Goal: Check status: Check status

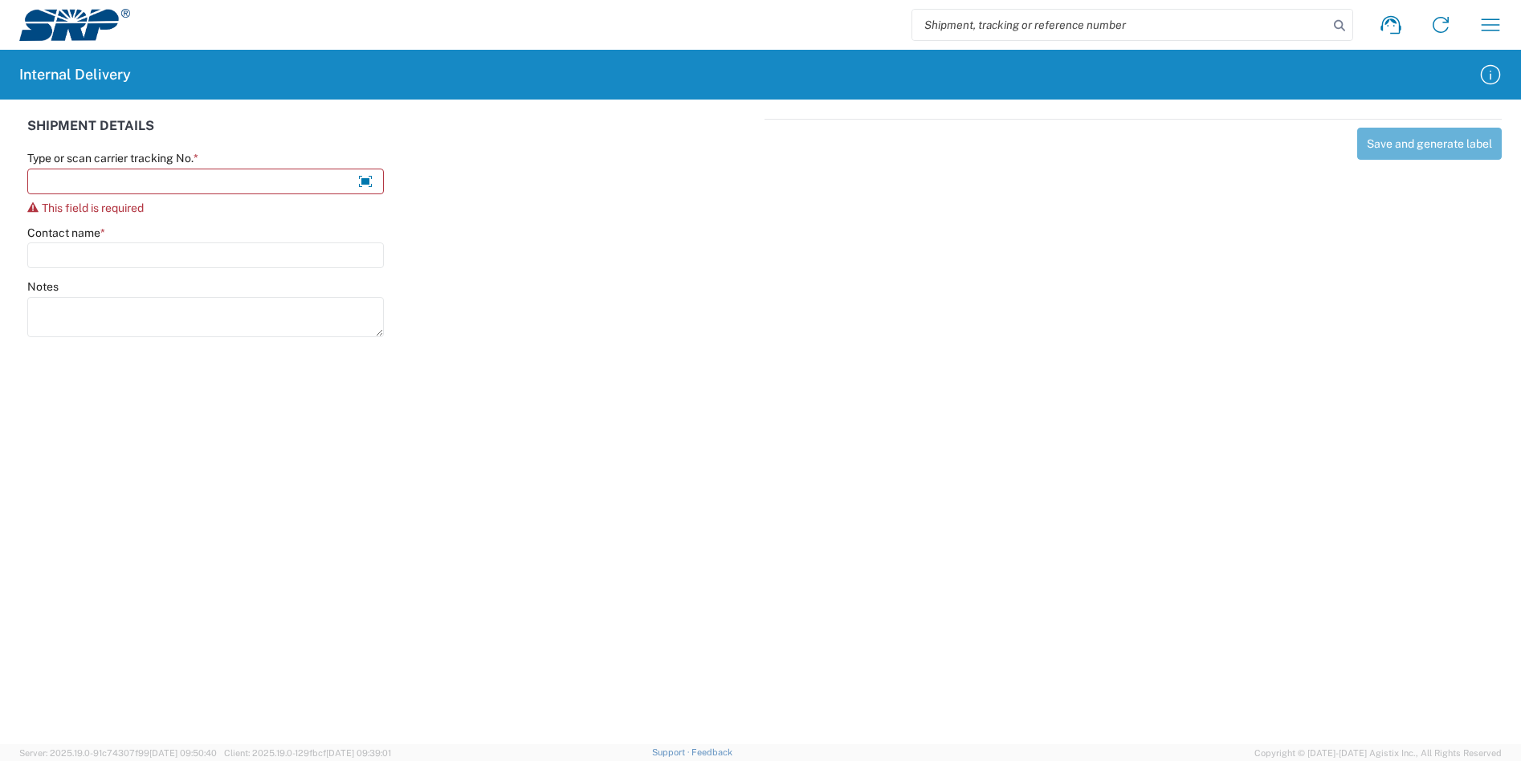
click at [1189, 20] on input "search" at bounding box center [1120, 25] width 416 height 31
paste input "479497881736"
type input "479497881736"
click at [1339, 26] on icon at bounding box center [1339, 25] width 22 height 22
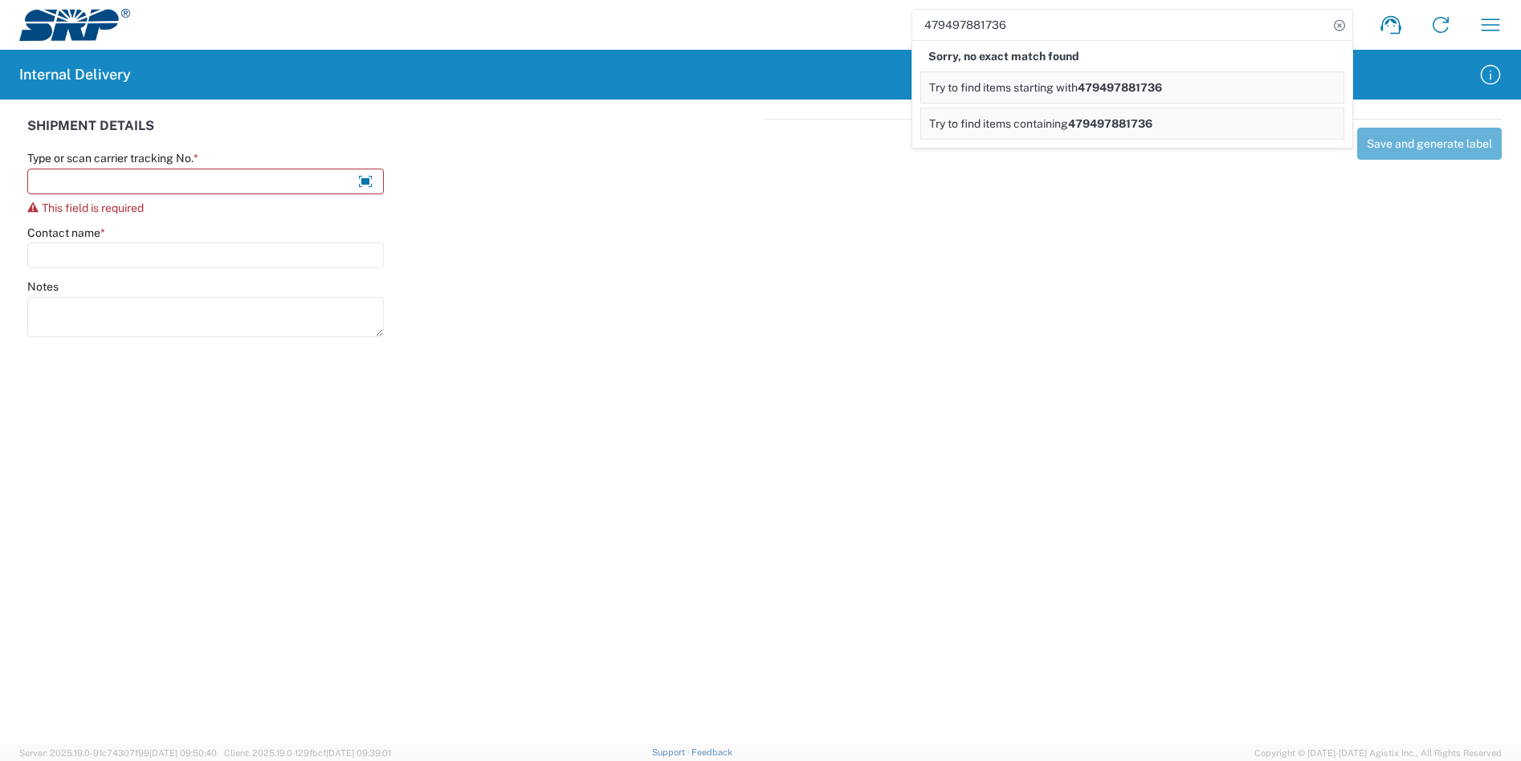
click at [1077, 82] on span "Try to find items starting with" at bounding box center [1003, 87] width 149 height 13
click at [1175, 319] on div "Save and generate label" at bounding box center [1132, 226] width 737 height 214
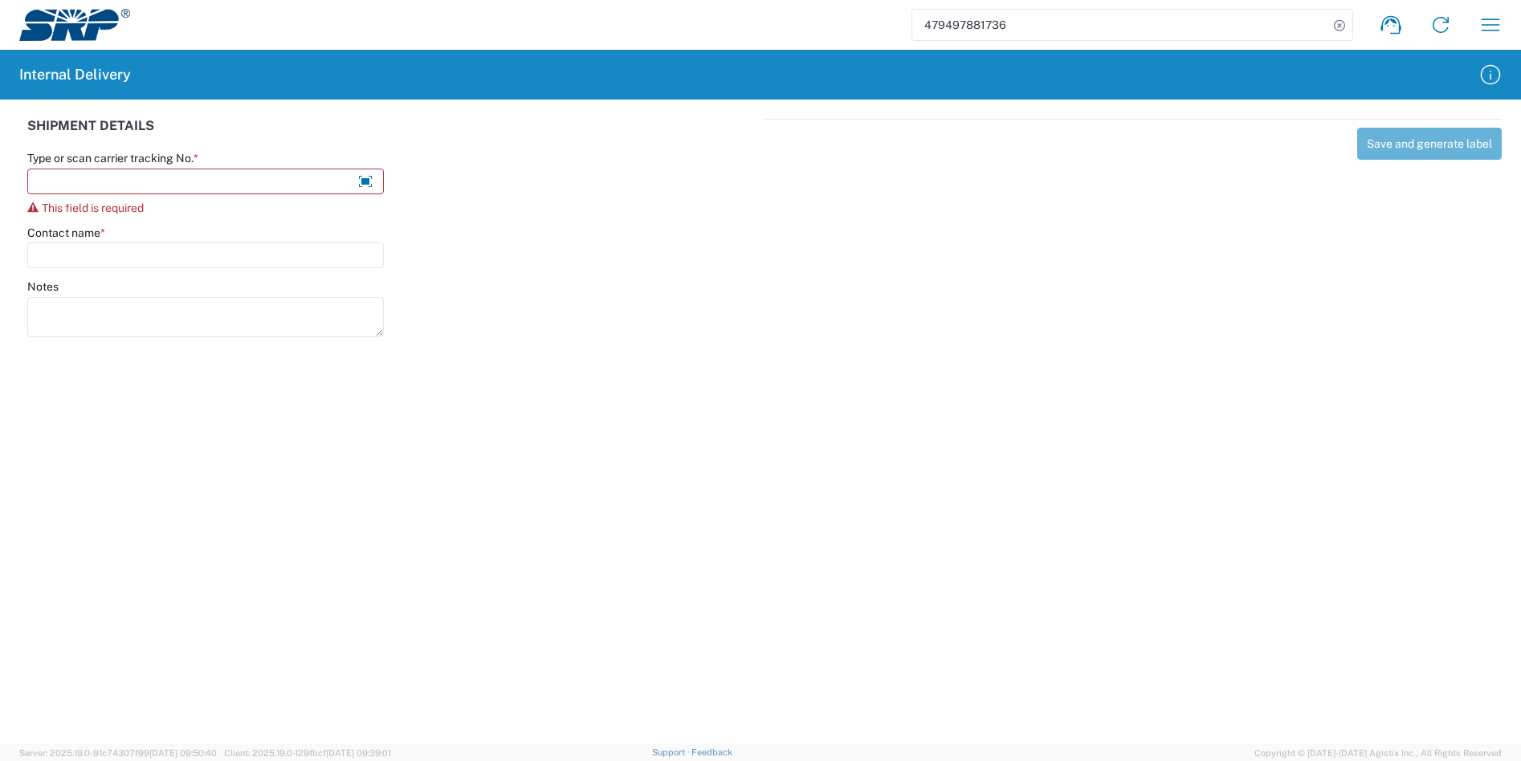
click at [1069, 34] on input "479497881736" at bounding box center [1120, 25] width 416 height 31
drag, startPoint x: 1074, startPoint y: 28, endPoint x: 886, endPoint y: 24, distance: 187.9
click at [886, 24] on div "479497881736 Shipment request Shipment tracking Internal delivery Transit updat…" at bounding box center [822, 25] width 1385 height 39
click at [1282, 31] on input "479497881736" at bounding box center [1120, 25] width 416 height 31
click at [1289, 31] on input "479497881736" at bounding box center [1120, 25] width 416 height 31
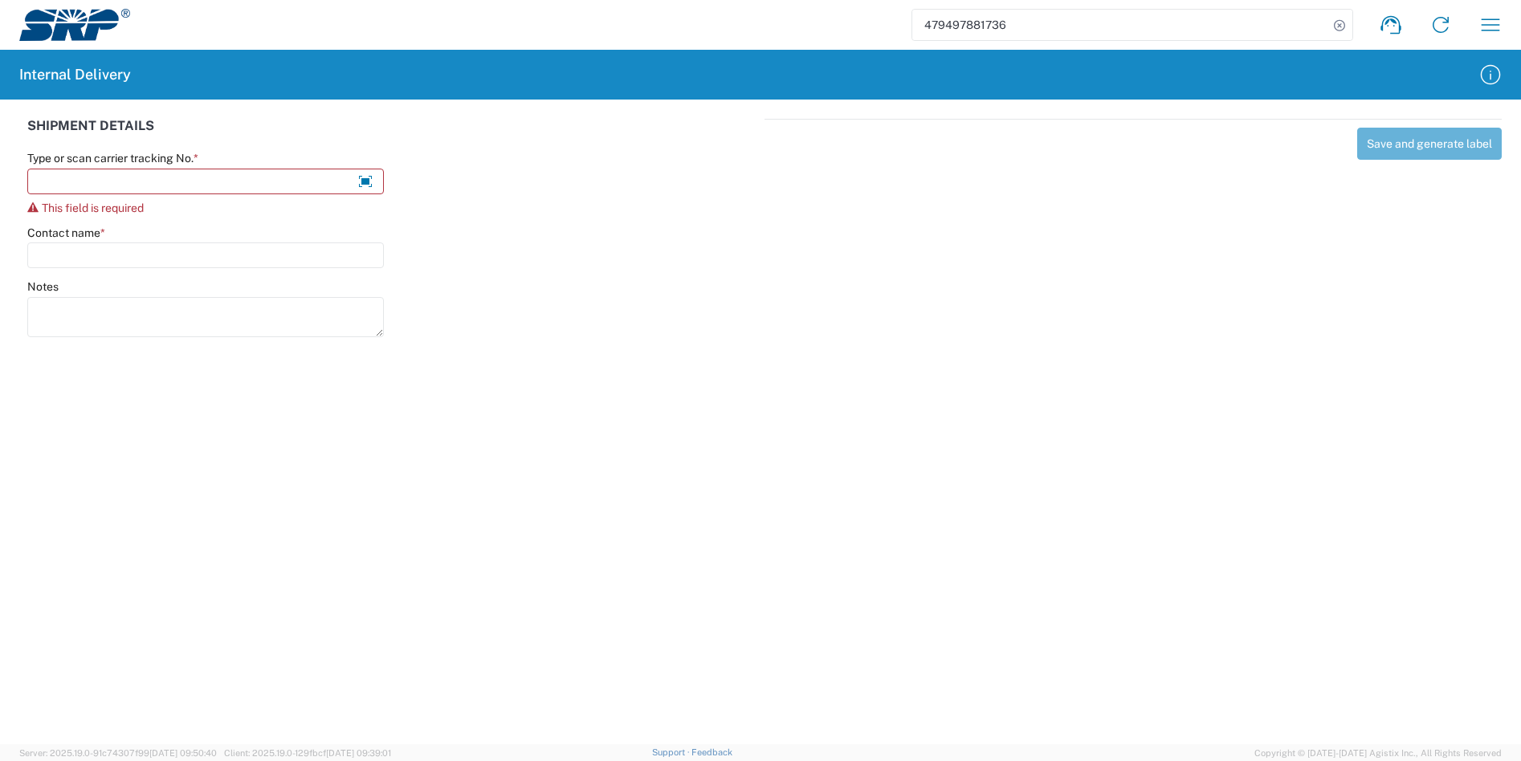
drag, startPoint x: 1157, startPoint y: 24, endPoint x: 1041, endPoint y: 279, distance: 280.3
click at [1041, 279] on div "Save and generate label" at bounding box center [1132, 226] width 737 height 214
drag, startPoint x: 1021, startPoint y: 27, endPoint x: 767, endPoint y: 25, distance: 254.5
click at [767, 25] on div "479497881736 Shipment request Shipment tracking Internal delivery Transit updat…" at bounding box center [822, 25] width 1385 height 39
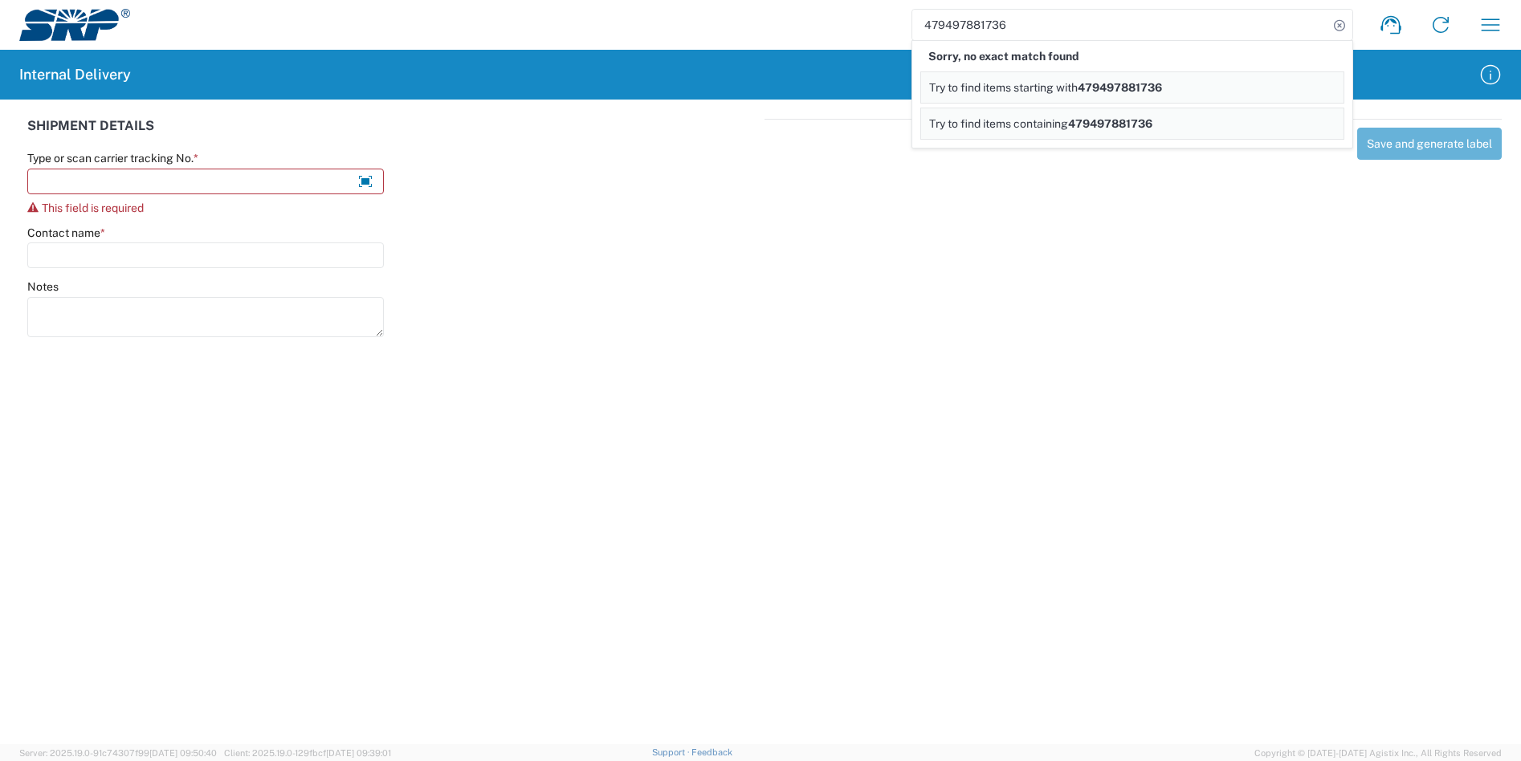
click at [1046, 125] on span "Try to find items containing" at bounding box center [998, 123] width 139 height 13
click at [1345, 25] on icon at bounding box center [1339, 25] width 22 height 22
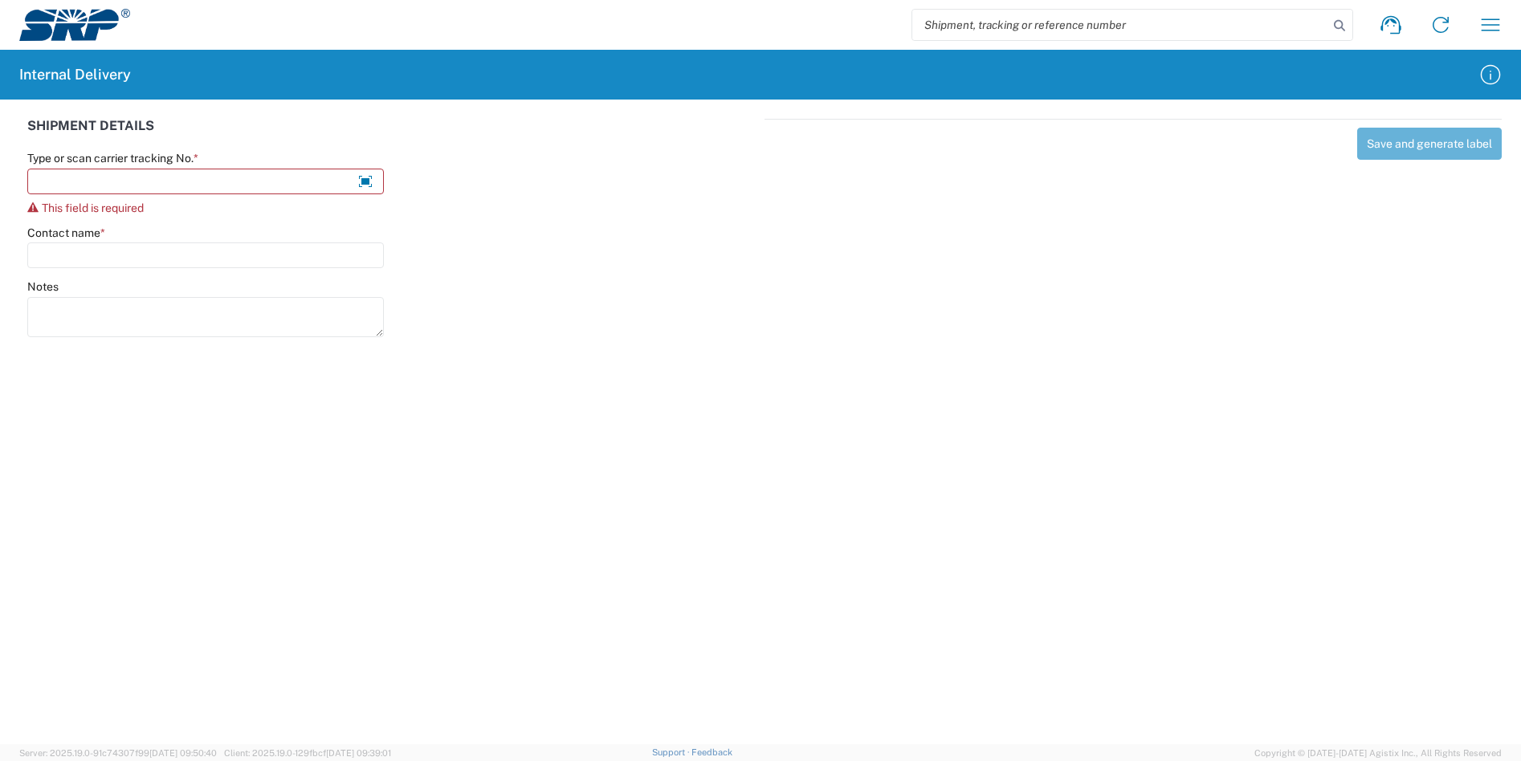
click at [1061, 28] on input "search" at bounding box center [1120, 25] width 416 height 31
paste input "1Z1110VF0312949422"
type input "1Z1110VF0312949422"
click at [1342, 26] on icon at bounding box center [1339, 25] width 22 height 22
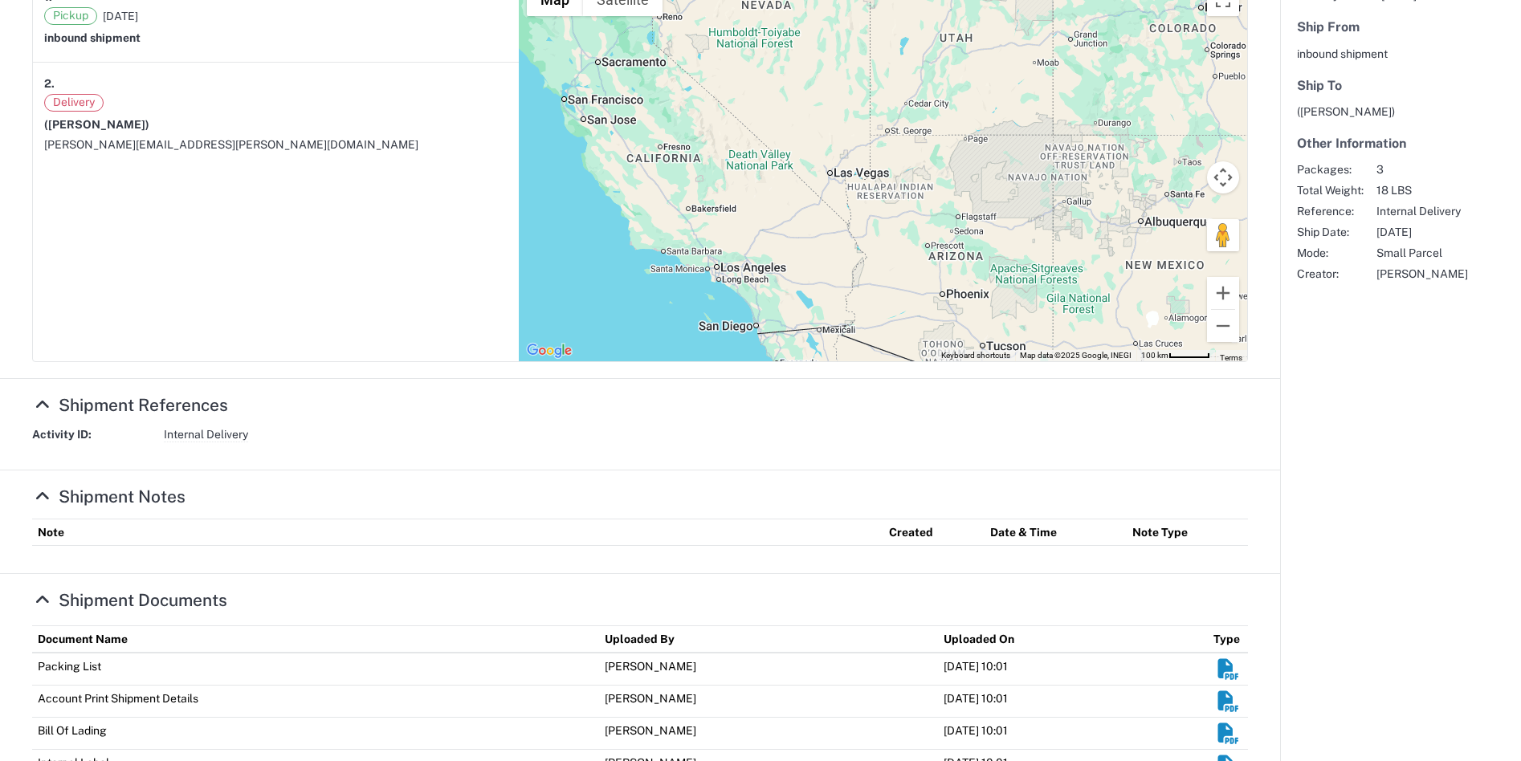
scroll to position [360, 0]
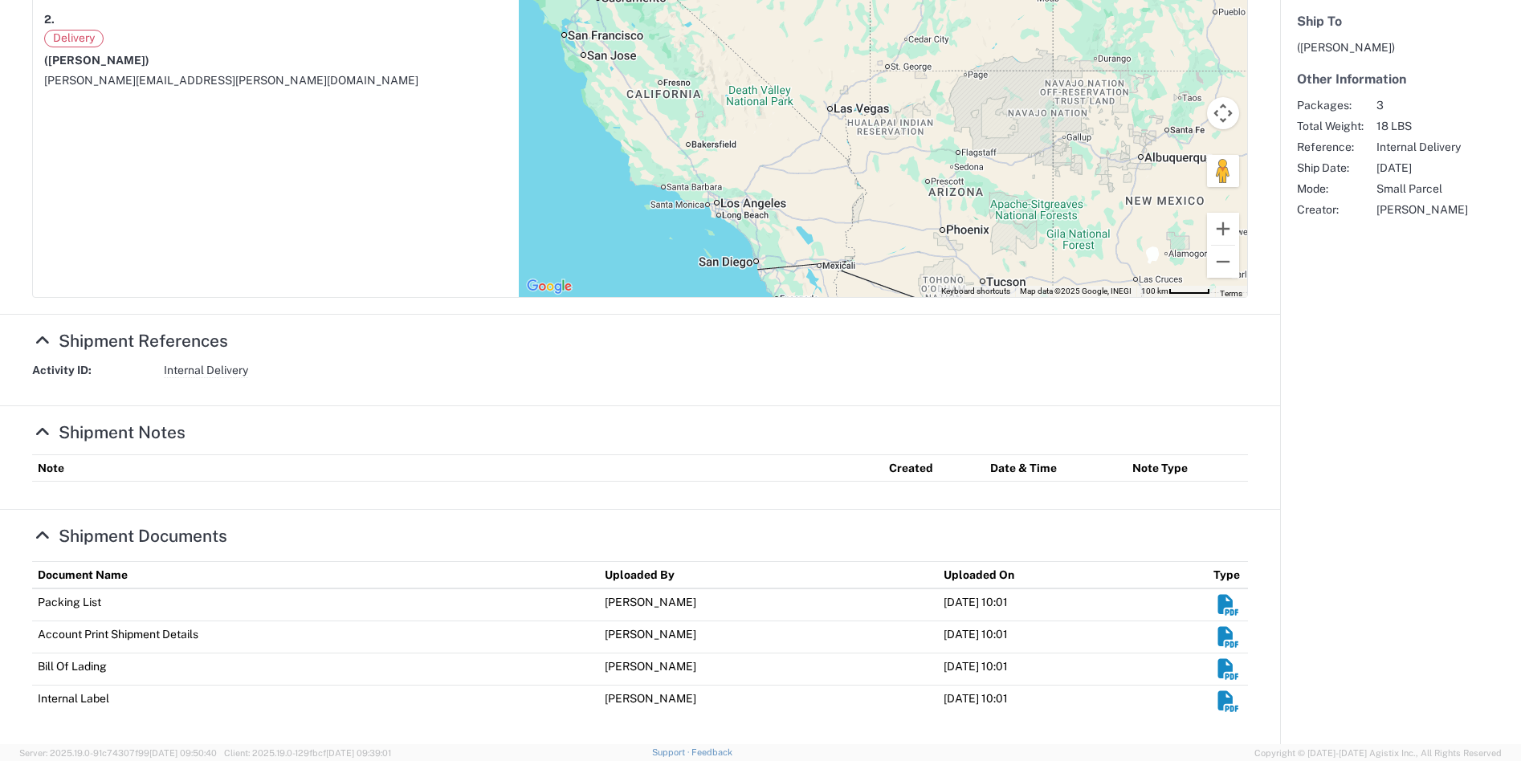
click at [49, 427] on icon at bounding box center [42, 432] width 21 height 17
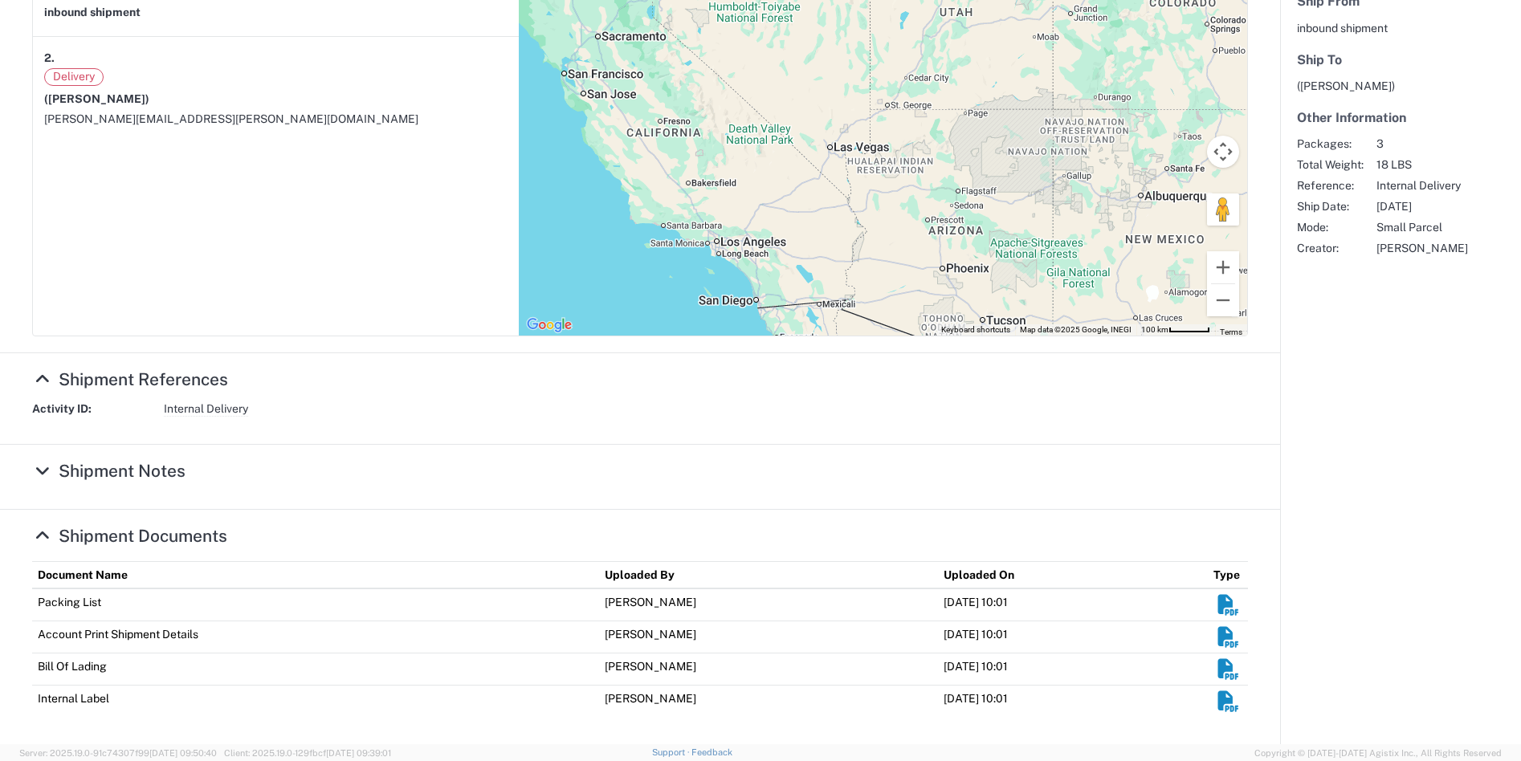
scroll to position [322, 0]
drag, startPoint x: 39, startPoint y: 472, endPoint x: 59, endPoint y: 456, distance: 25.7
click at [40, 472] on icon at bounding box center [42, 470] width 21 height 17
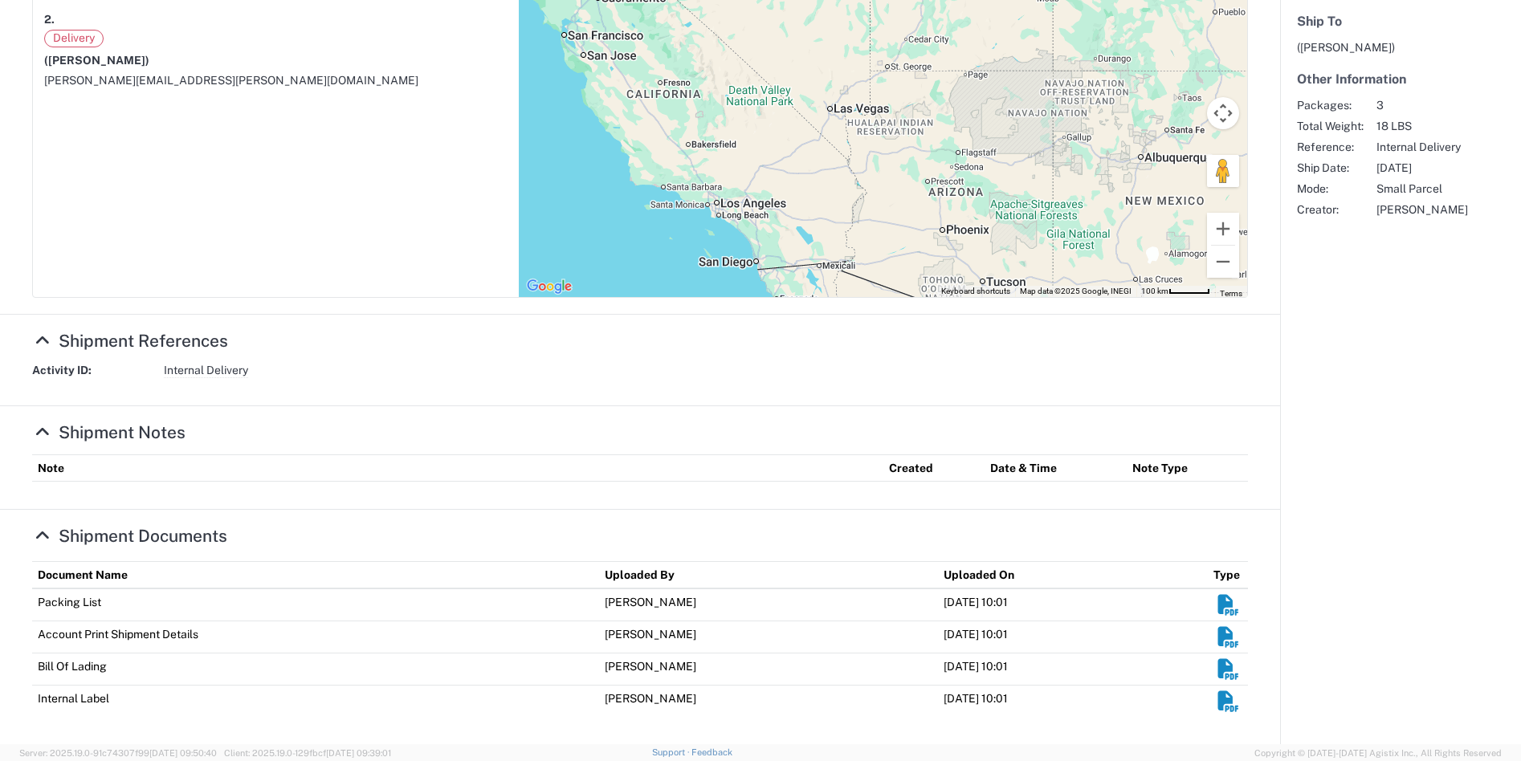
scroll to position [0, 0]
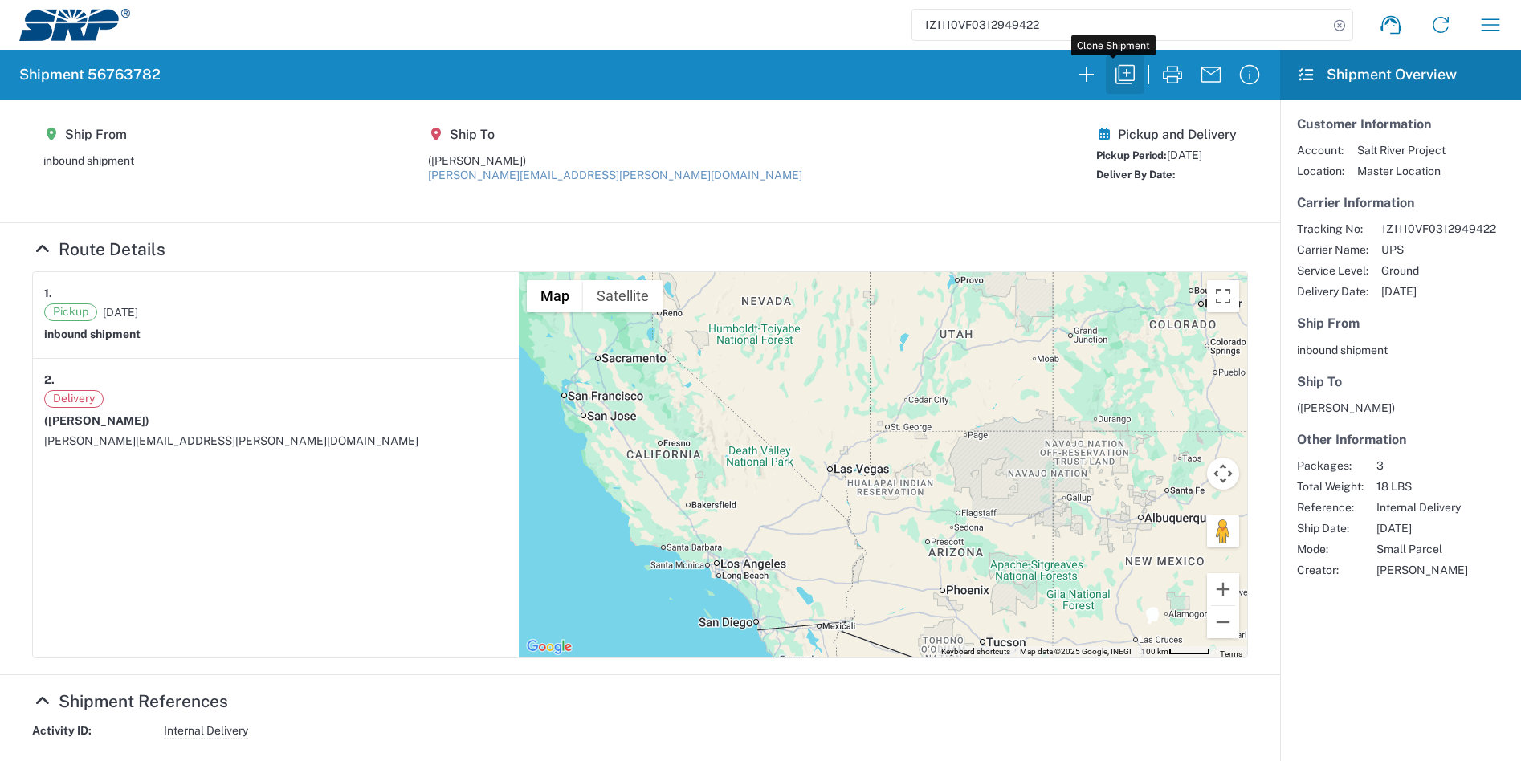
click at [1112, 76] on icon "button" at bounding box center [1125, 75] width 26 height 26
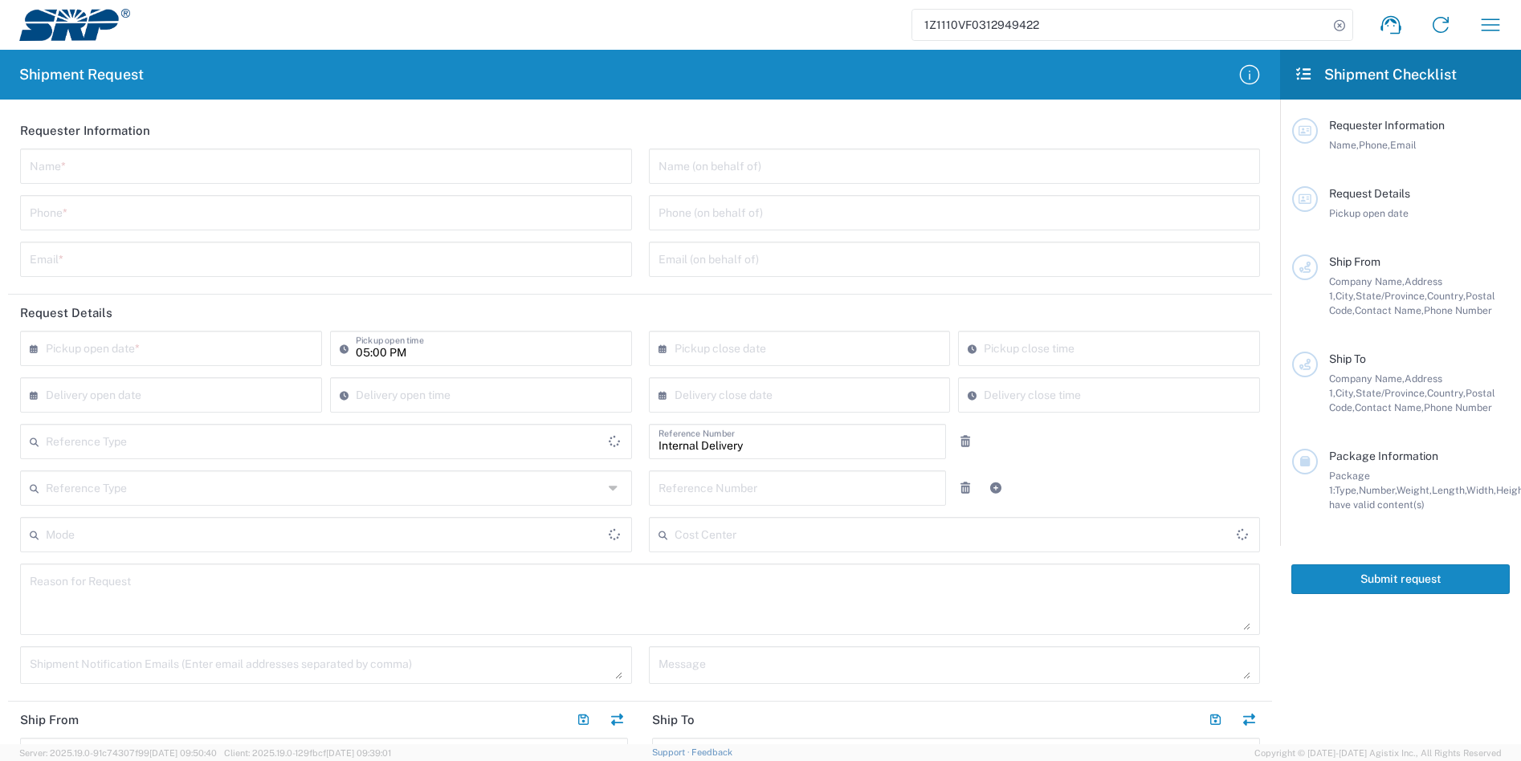
type input "Your Packaging"
type input "Small Parcel or Package"
type input "Public Administration Buidling"
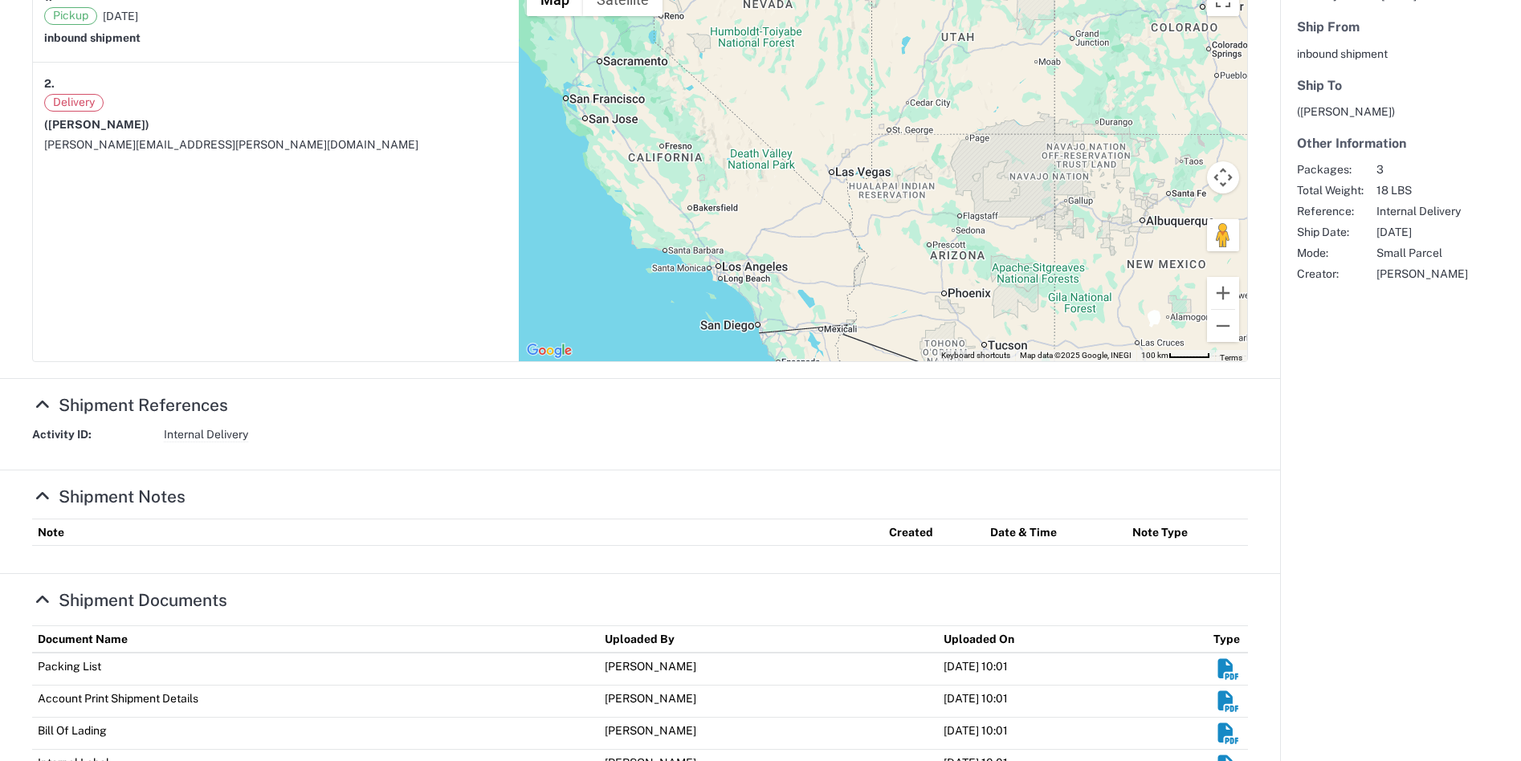
scroll to position [360, 0]
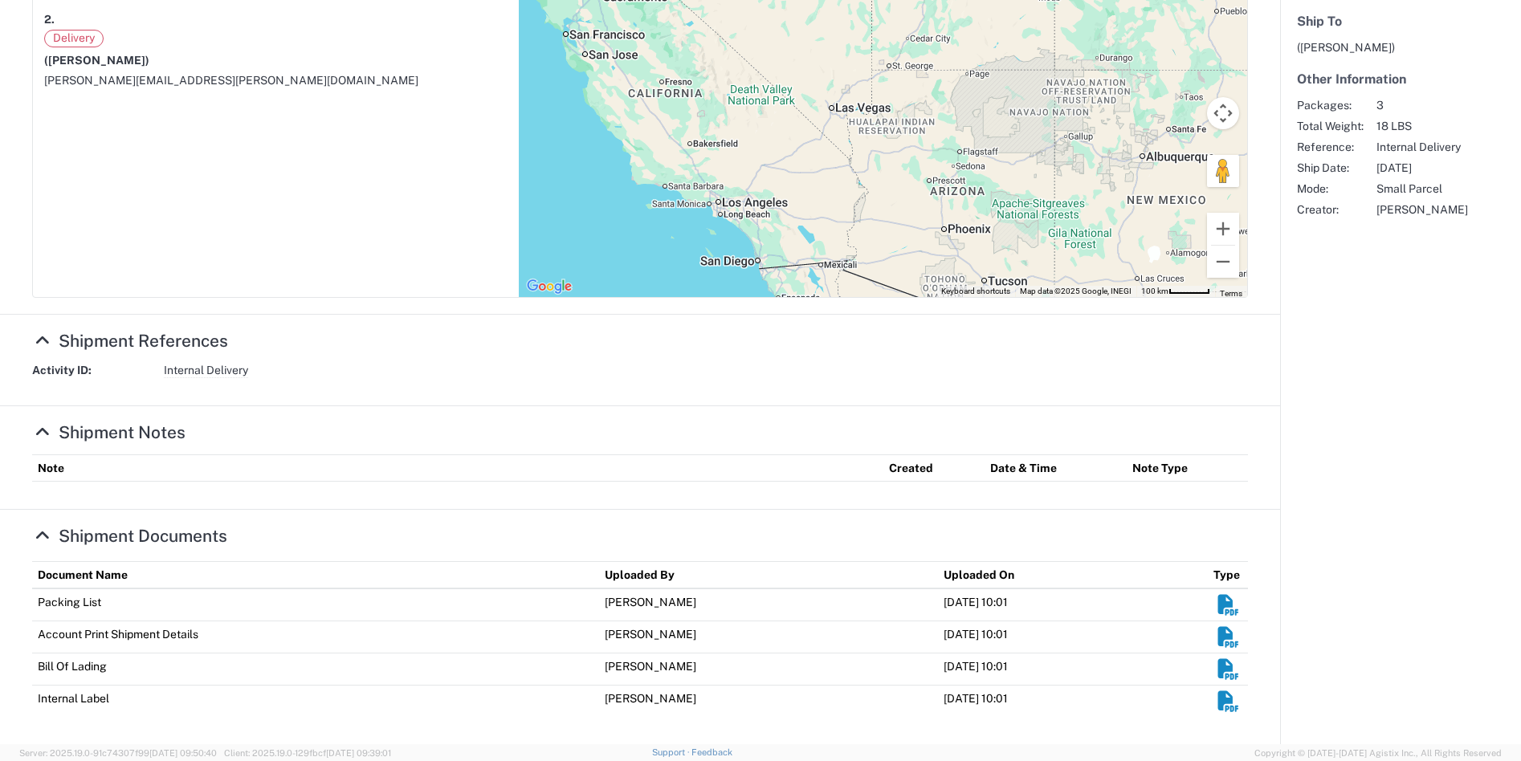
click at [48, 427] on icon at bounding box center [42, 432] width 21 height 17
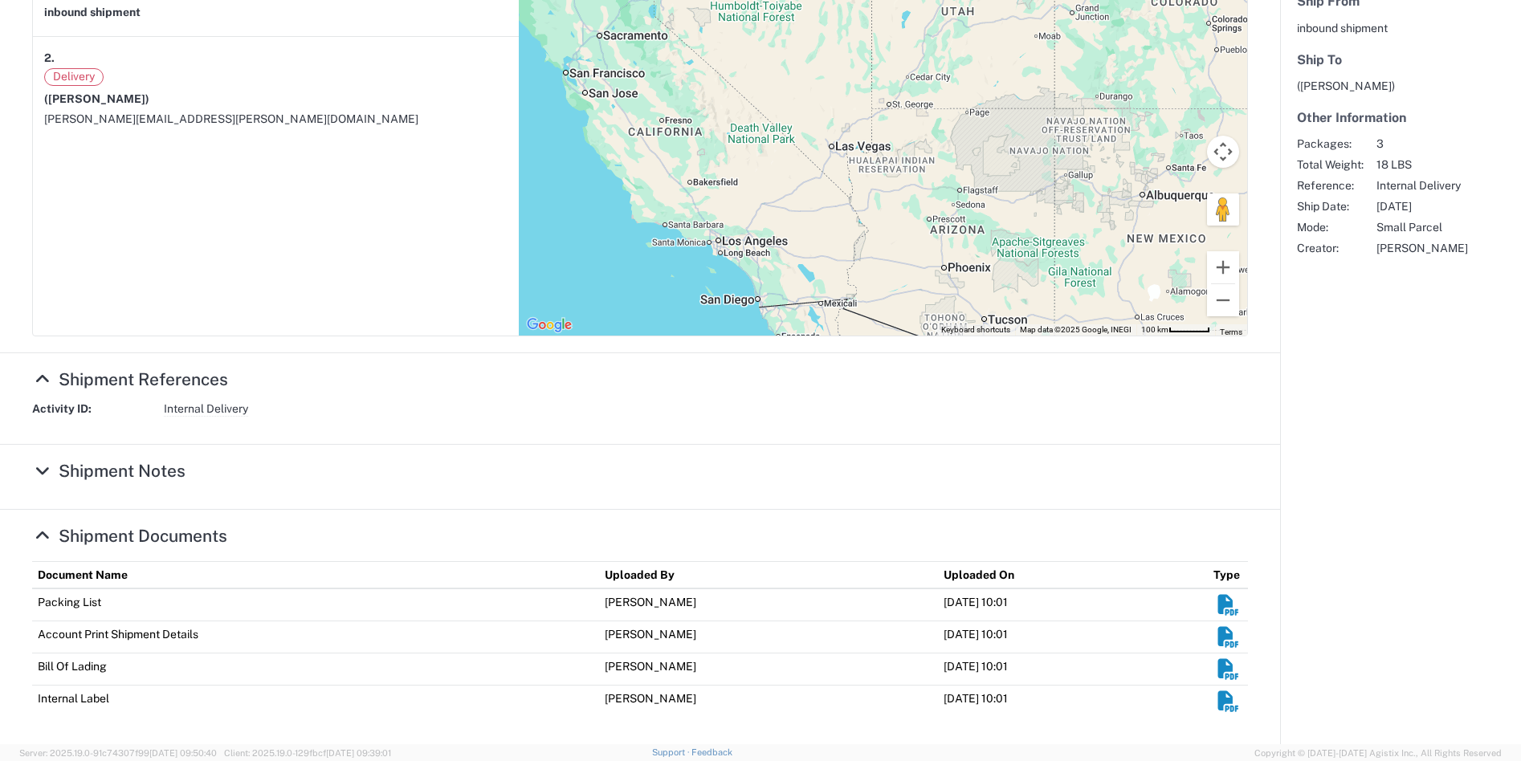
click at [45, 466] on icon at bounding box center [42, 470] width 21 height 17
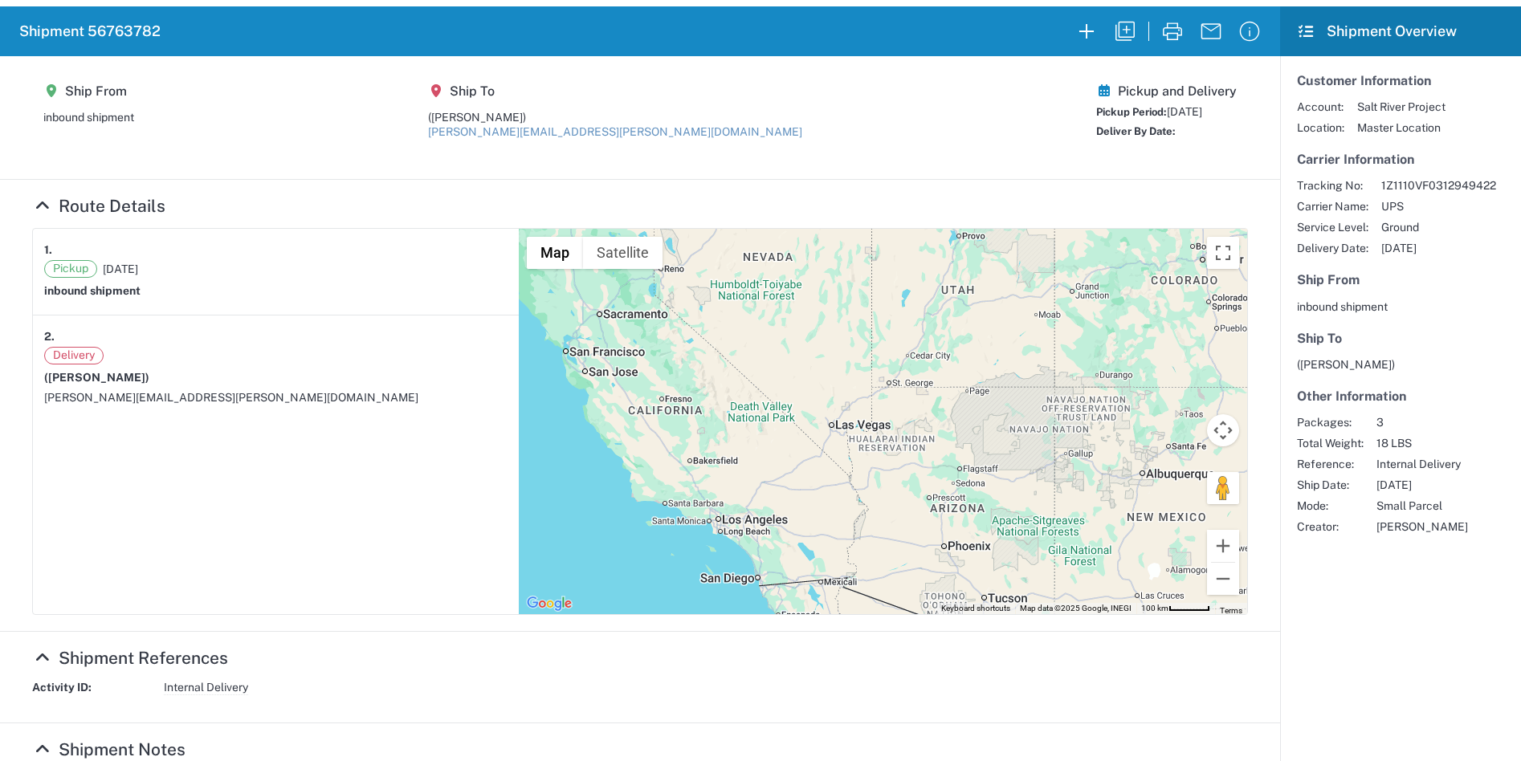
scroll to position [0, 0]
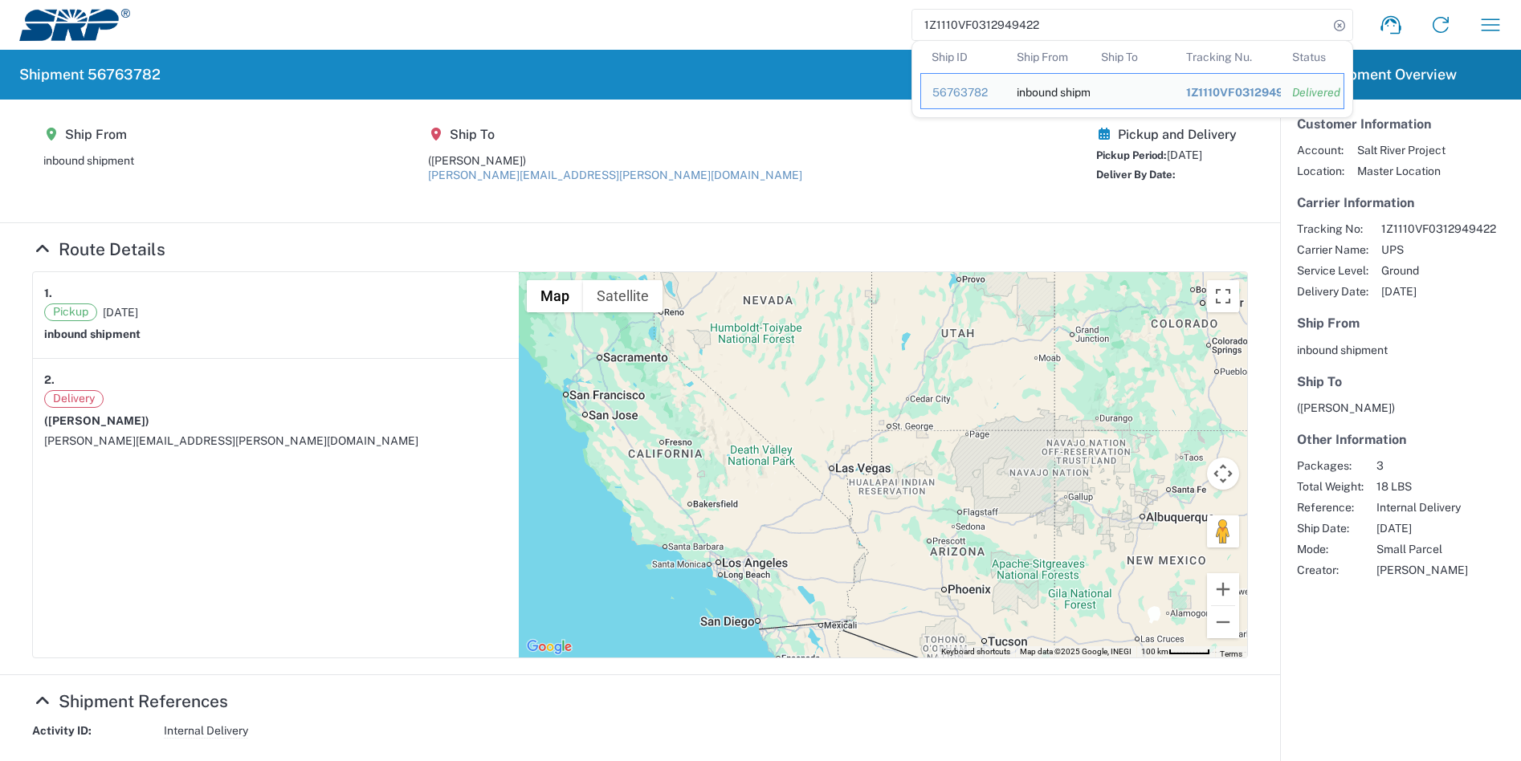
drag, startPoint x: 1031, startPoint y: 25, endPoint x: 820, endPoint y: 26, distance: 210.3
click at [820, 26] on div "1Z1110VF0312949422 Ship ID Ship From Ship To Tracking Nu. Status Ship ID 567637…" at bounding box center [822, 25] width 1385 height 39
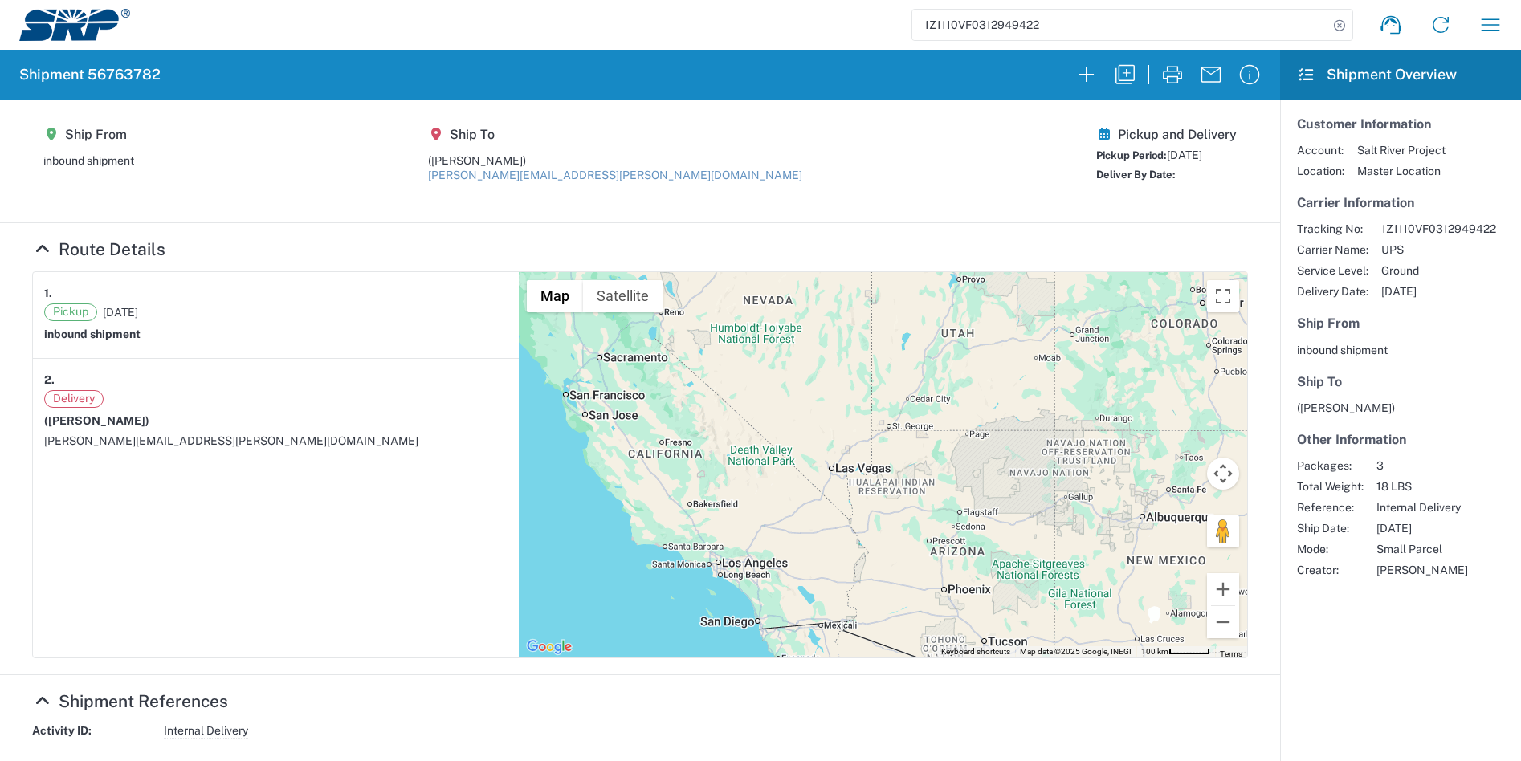
click at [809, 164] on agx-shipment-main-routing-info "Ship From inbound shipment Ship To (Ruth Ann Ullery) ruthann.ullery@srpnet.com …" at bounding box center [639, 161] width 1215 height 91
drag, startPoint x: 158, startPoint y: 72, endPoint x: 88, endPoint y: 77, distance: 70.0
click at [88, 77] on h2 "Shipment 56763782" at bounding box center [89, 74] width 141 height 19
copy h2 "56763782"
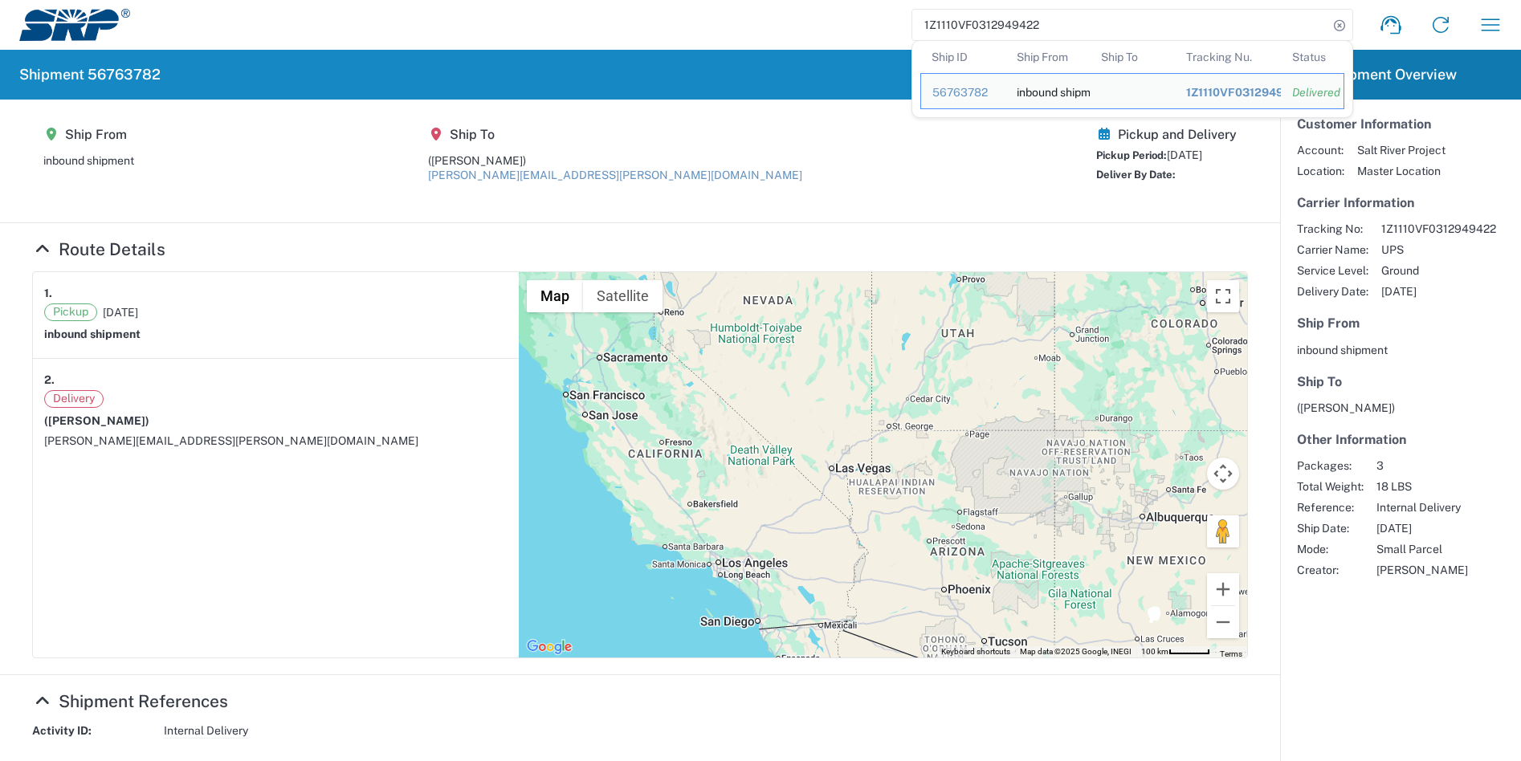
drag, startPoint x: 1153, startPoint y: 26, endPoint x: 804, endPoint y: 39, distance: 349.5
click at [804, 39] on div "1Z1110VF0312949422 Ship ID Ship From Ship To Tracking Nu. Status Ship ID 567637…" at bounding box center [822, 25] width 1385 height 39
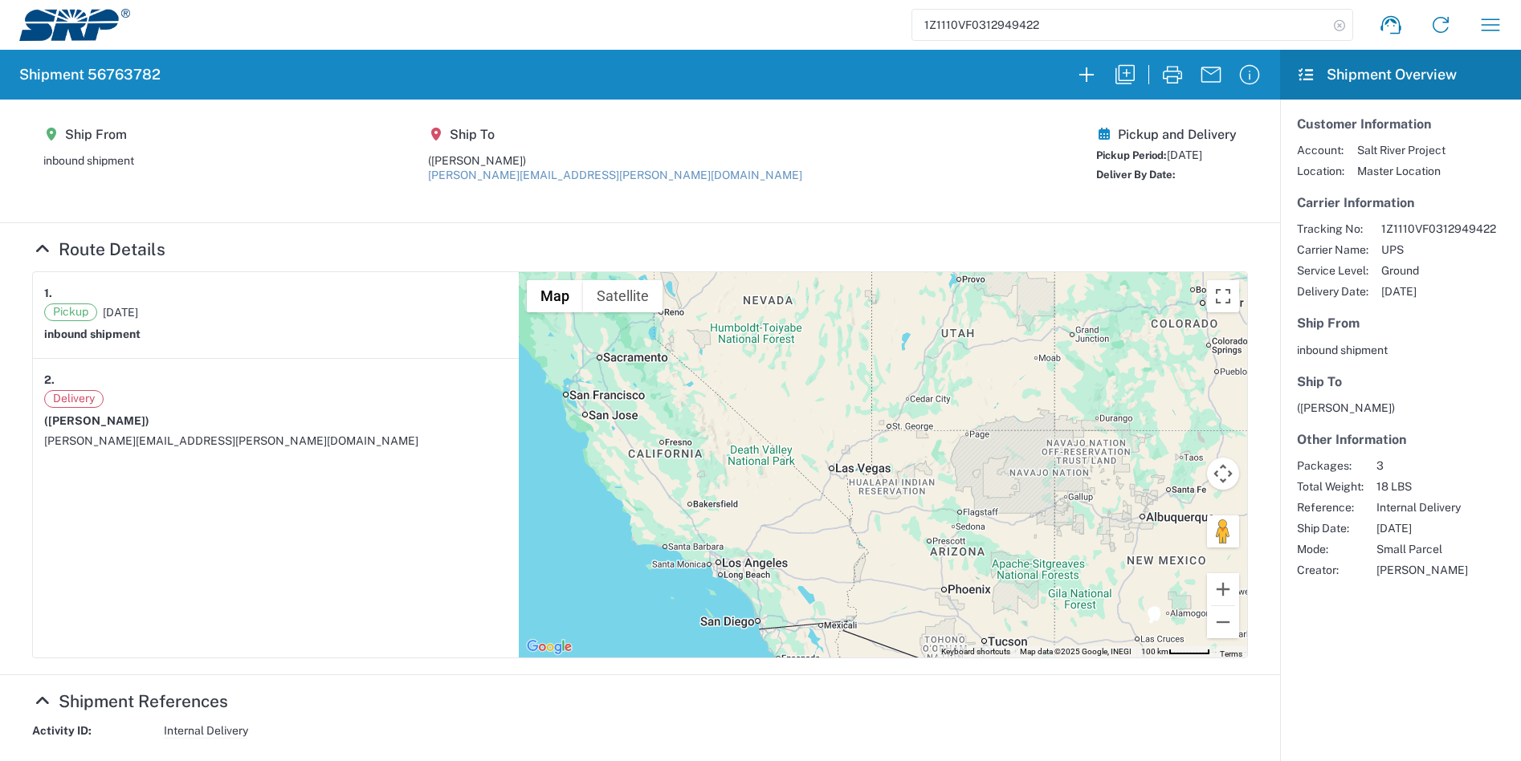
click at [1333, 24] on icon at bounding box center [1339, 25] width 22 height 22
paste input "56763782"
type input "56763782"
click at [1329, 28] on icon at bounding box center [1339, 25] width 22 height 22
click at [1328, 22] on icon at bounding box center [1339, 25] width 22 height 22
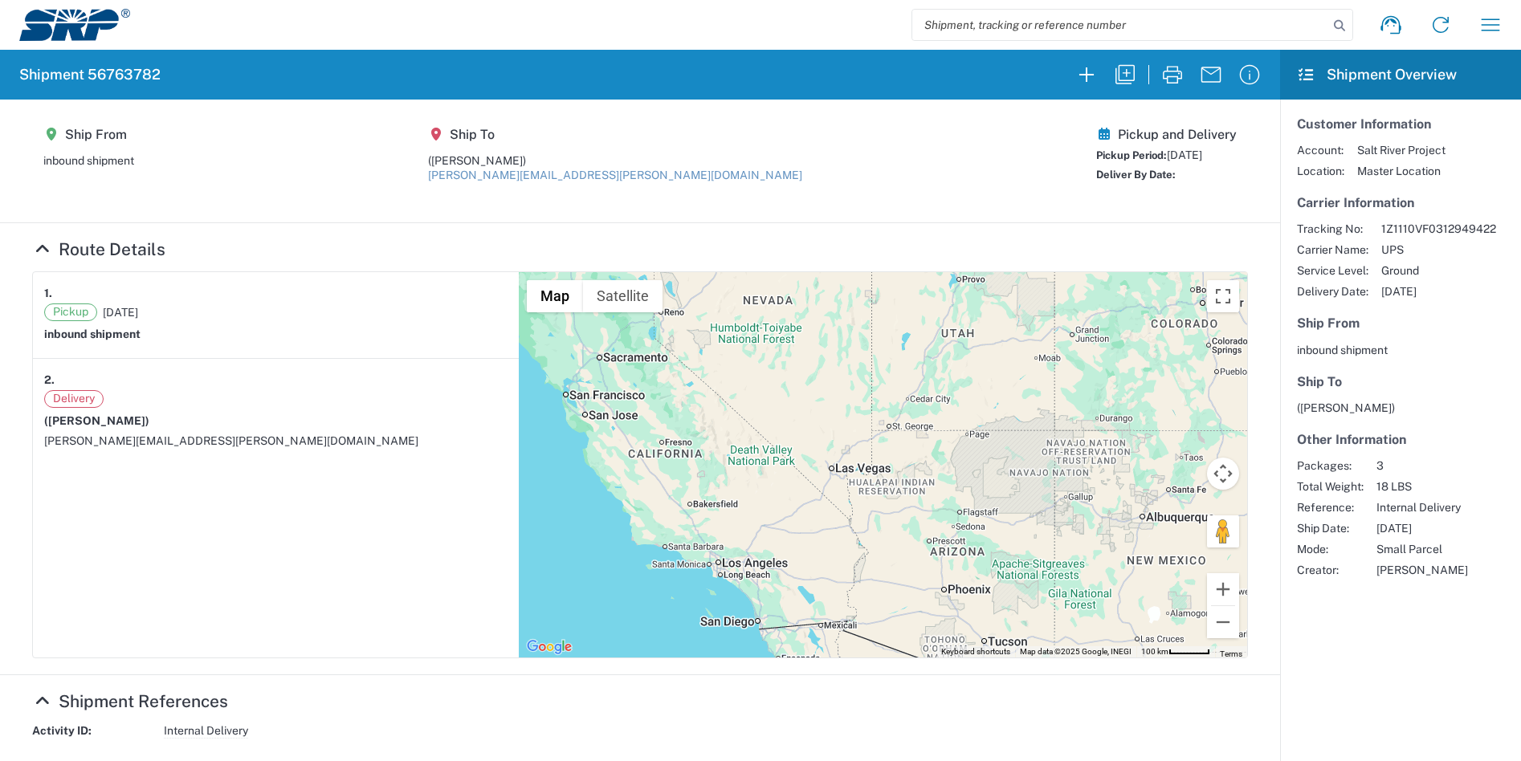
click at [1007, 7] on div "Shipment request Shipment tracking Internal delivery Transit update My profile" at bounding box center [822, 25] width 1385 height 39
click at [995, 26] on input "search" at bounding box center [1120, 25] width 416 height 31
paste input "56763782"
type input "56763782"
click at [1328, 22] on icon at bounding box center [1339, 25] width 22 height 22
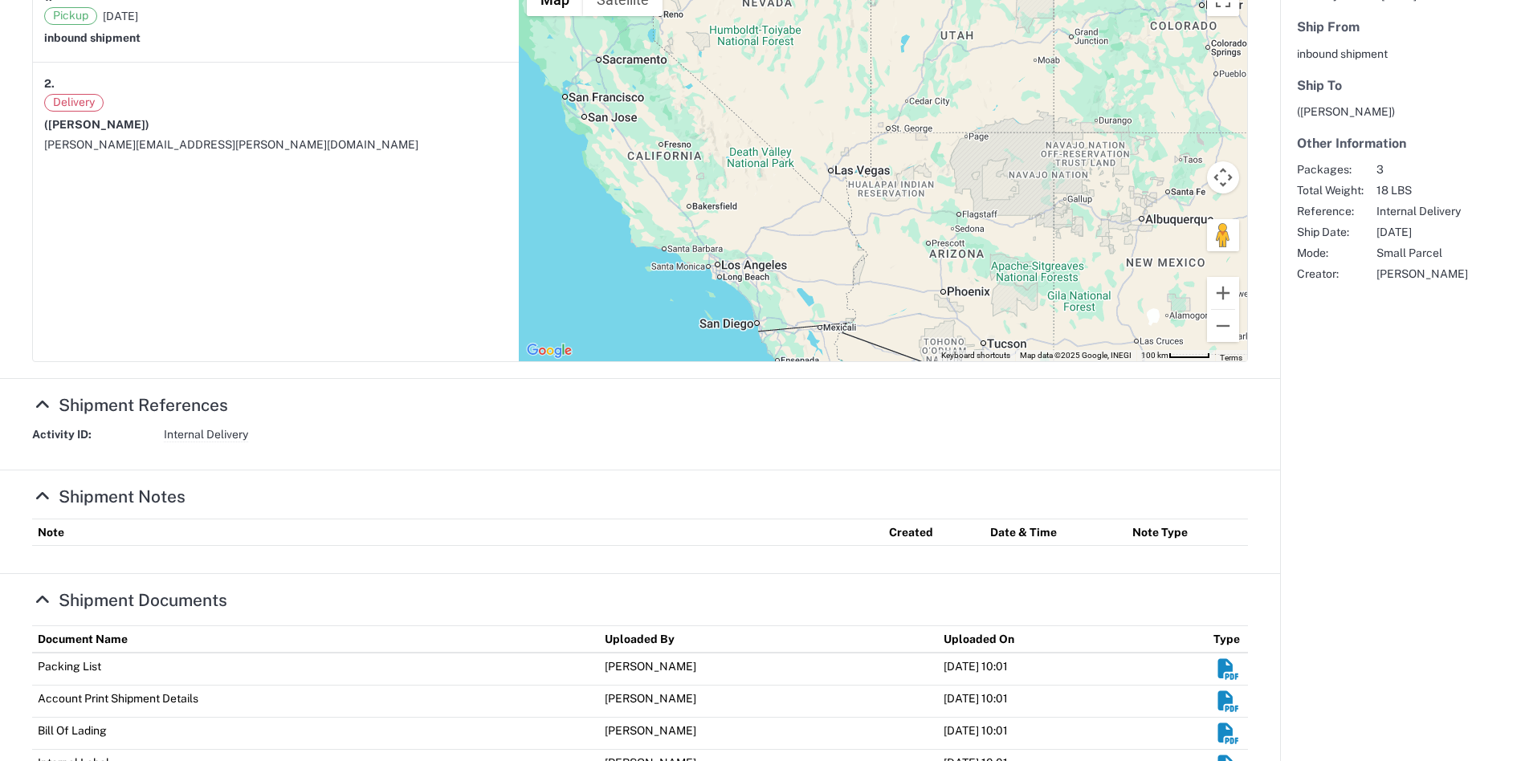
scroll to position [360, 0]
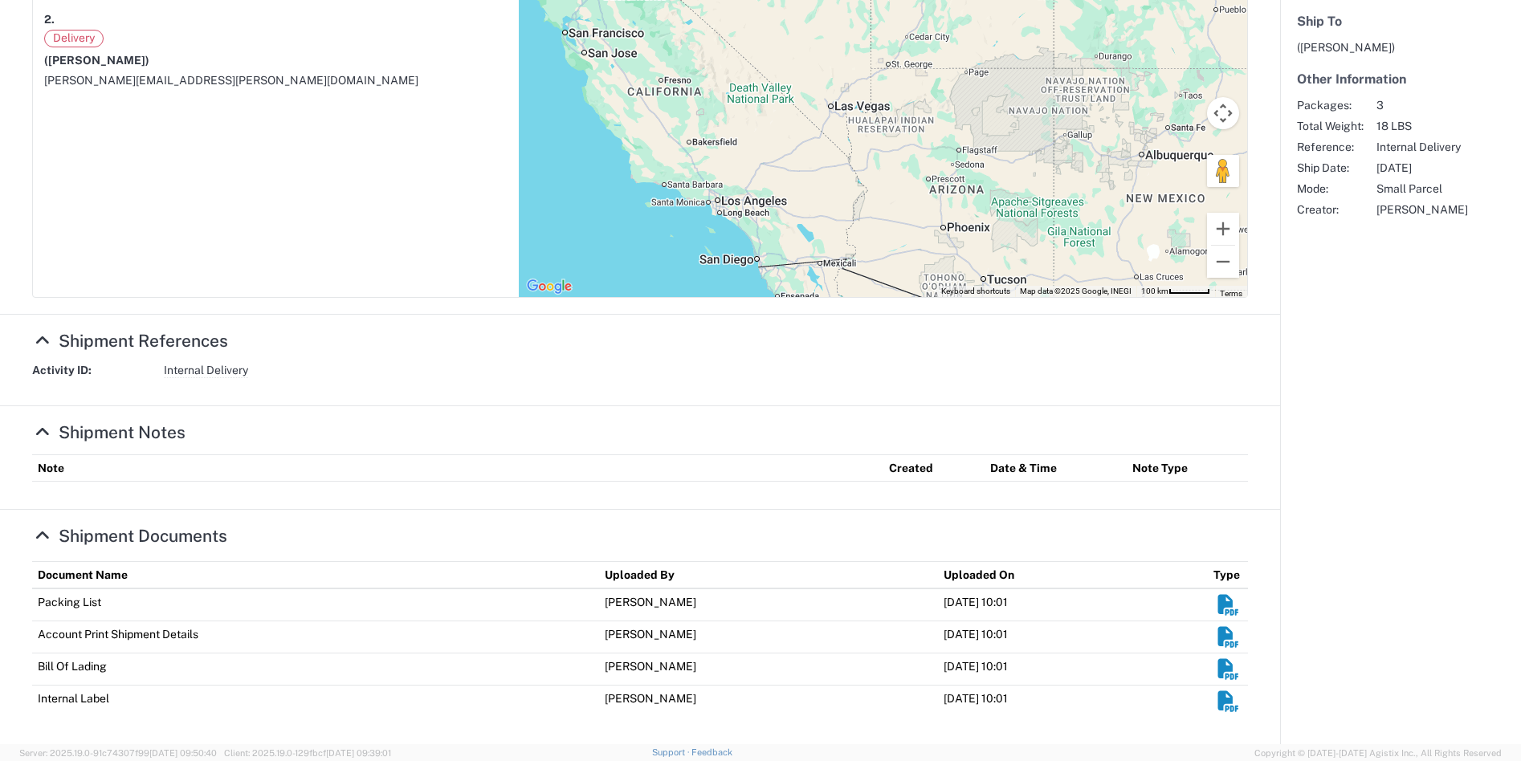
click at [1220, 603] on em "Shipment Documents" at bounding box center [1227, 605] width 25 height 20
click at [1219, 640] on em "Shipment Documents" at bounding box center [1227, 637] width 25 height 20
click at [1222, 674] on em "Shipment Documents" at bounding box center [1227, 669] width 25 height 20
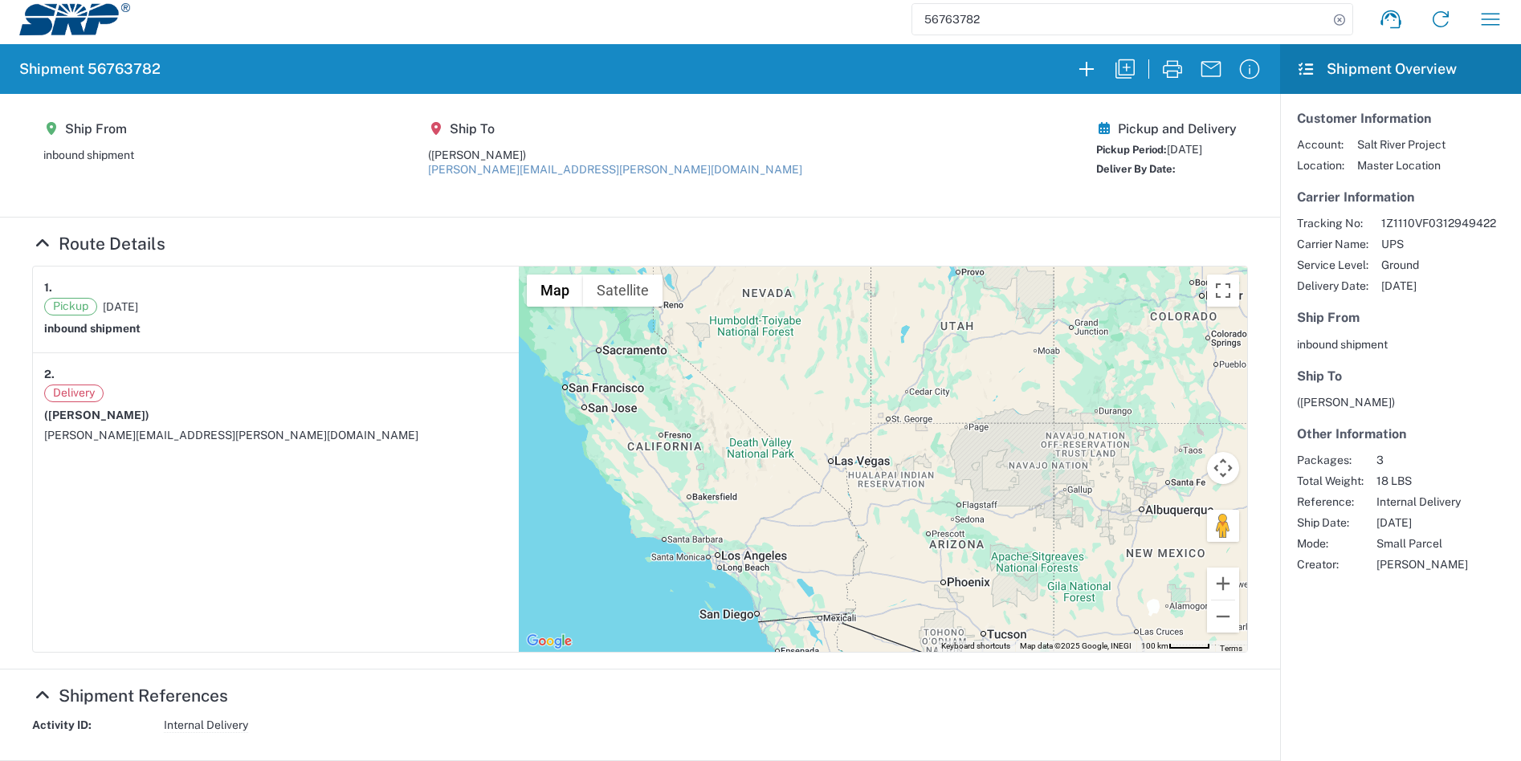
scroll to position [0, 0]
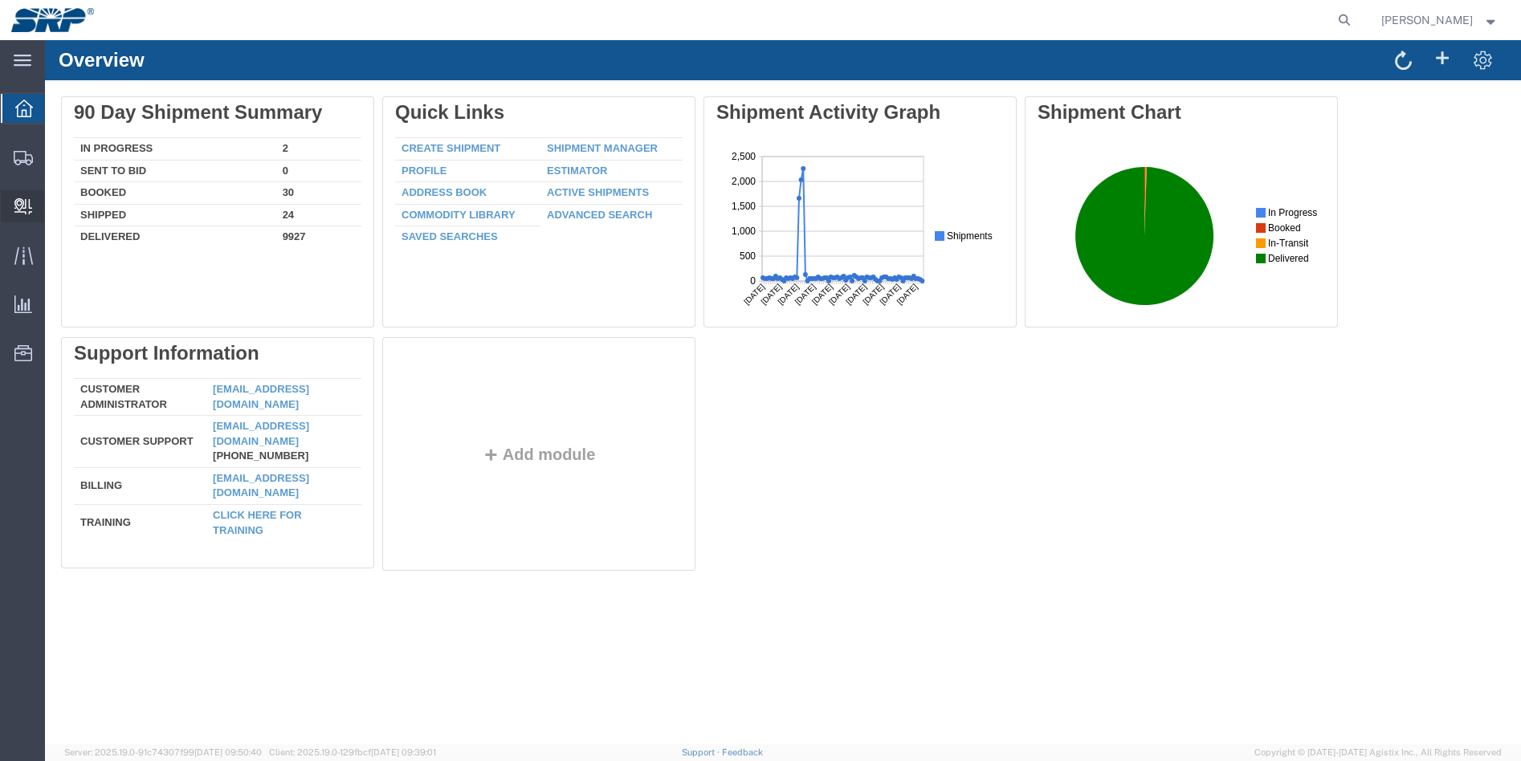
click at [31, 195] on div at bounding box center [23, 206] width 45 height 32
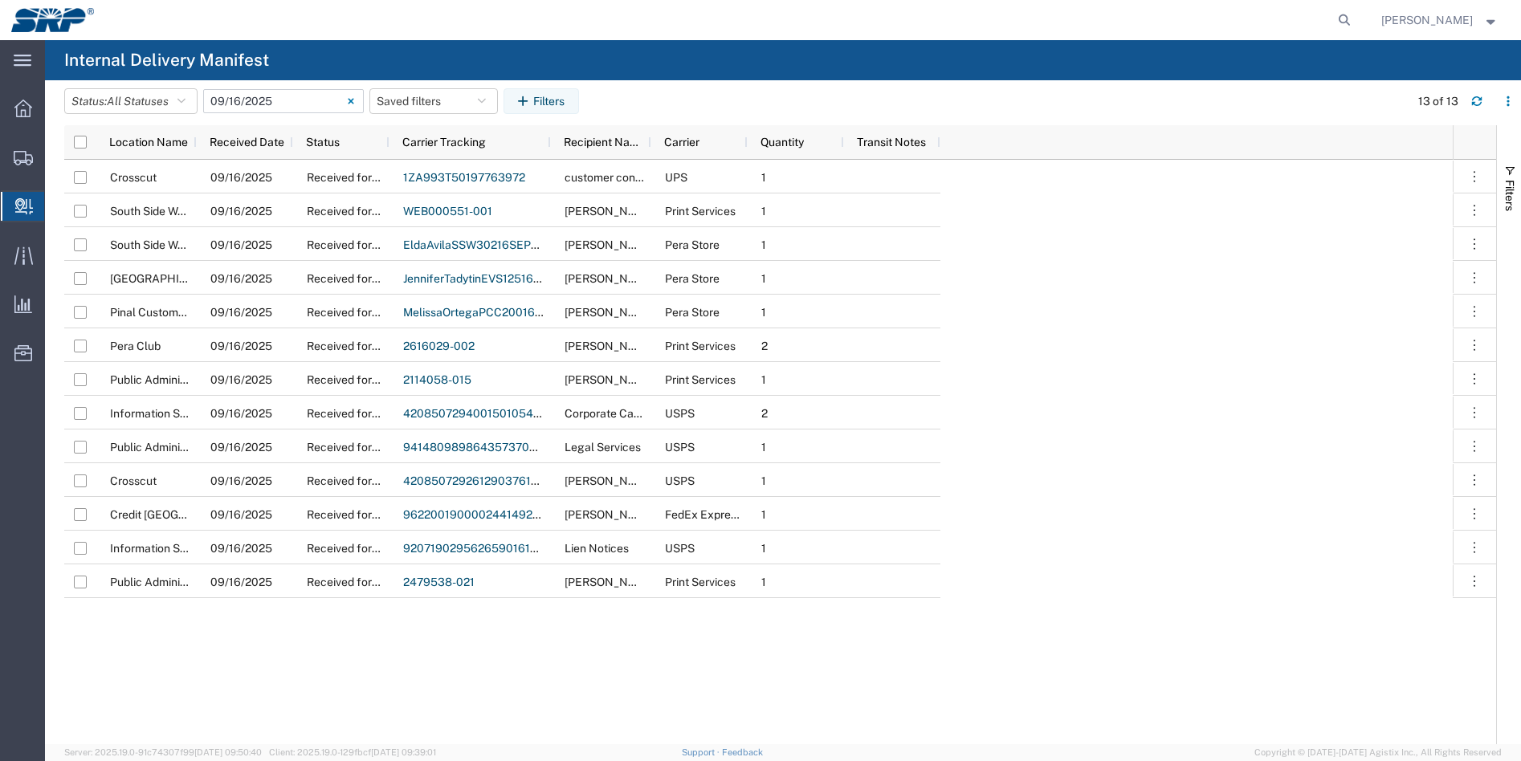
click at [257, 100] on input "[DATE] - [DATE]" at bounding box center [283, 101] width 161 height 24
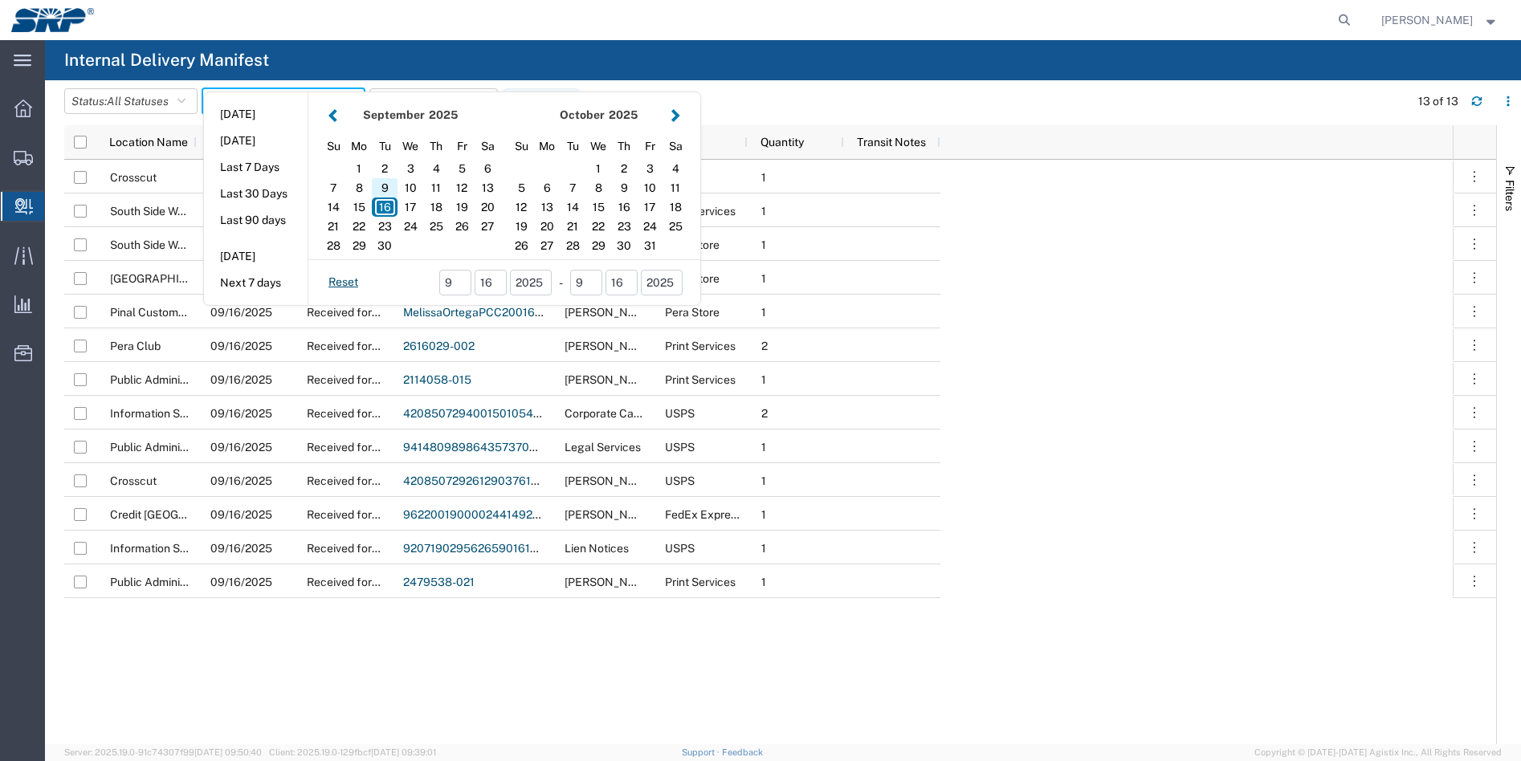
click at [394, 187] on div "9" at bounding box center [385, 187] width 26 height 19
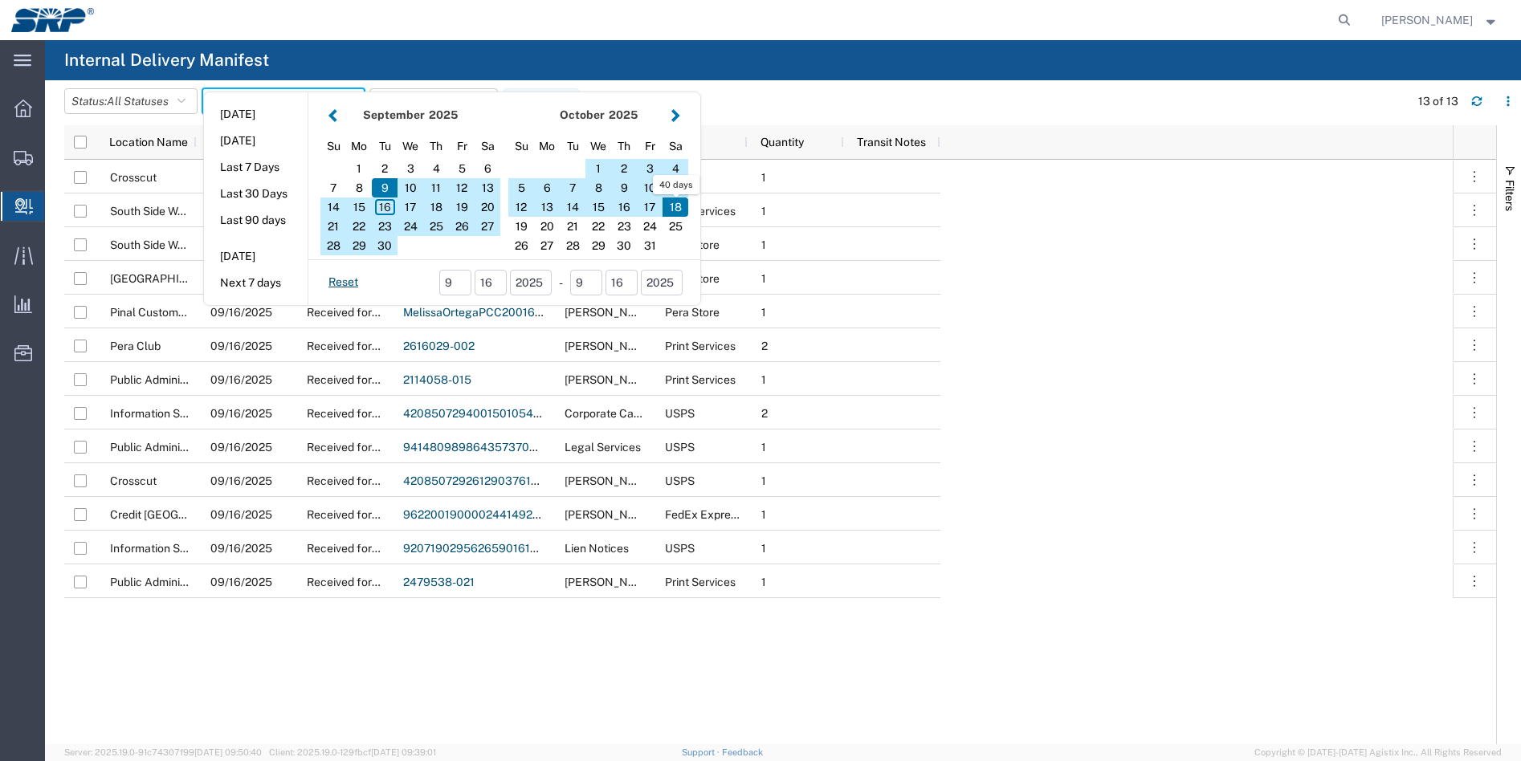
click at [975, 96] on agx-table-filter-chips "Status: All Statuses All Statuses Delivery Confirmation Expired Forwarded Packa…" at bounding box center [732, 106] width 1337 height 37
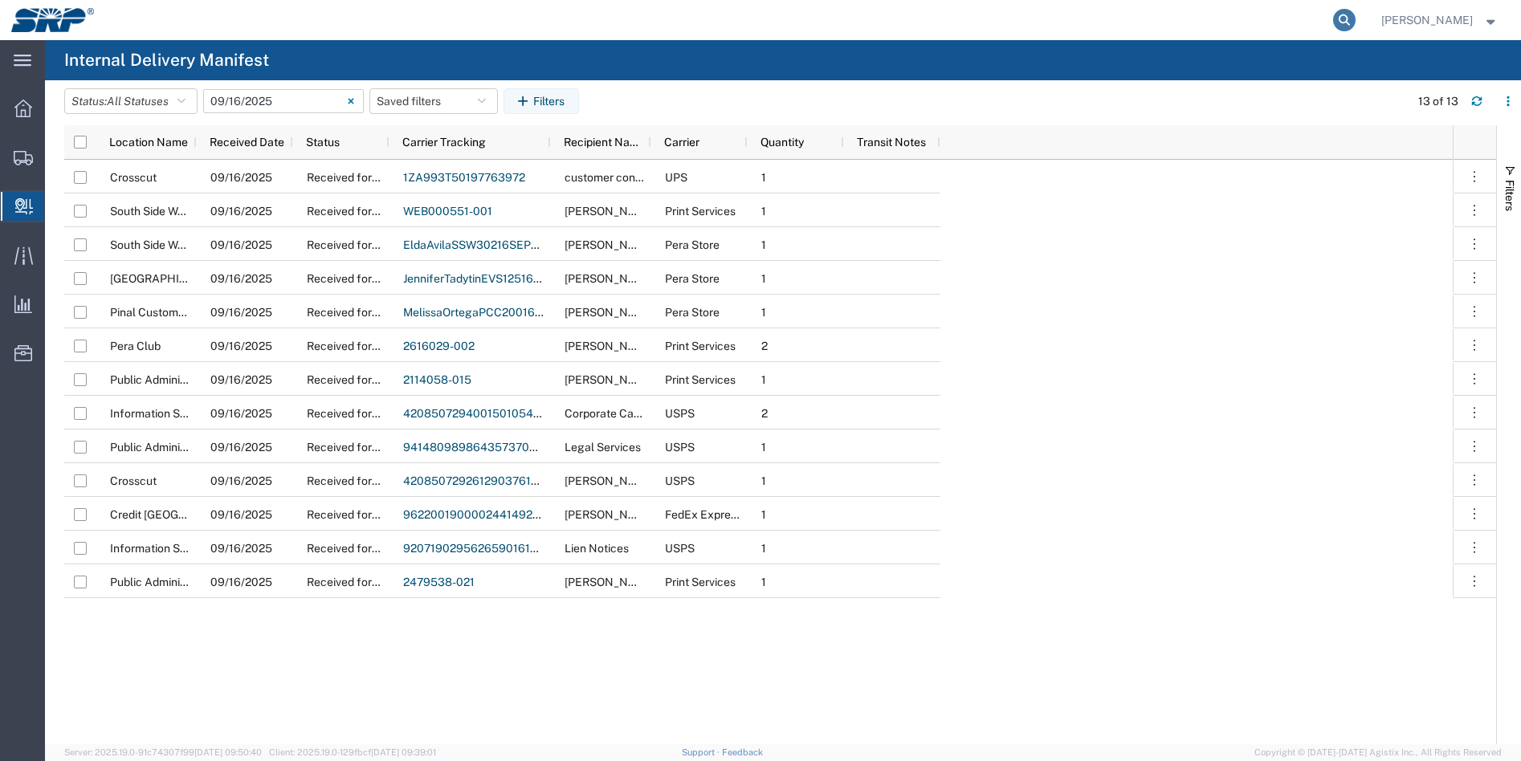
click at [1344, 25] on icon at bounding box center [1344, 20] width 22 height 22
click at [1134, 25] on input "search" at bounding box center [1089, 20] width 488 height 39
drag, startPoint x: 1137, startPoint y: 25, endPoint x: 1130, endPoint y: 21, distance: 8.3
paste input "479497881736"
type input "479497881736"
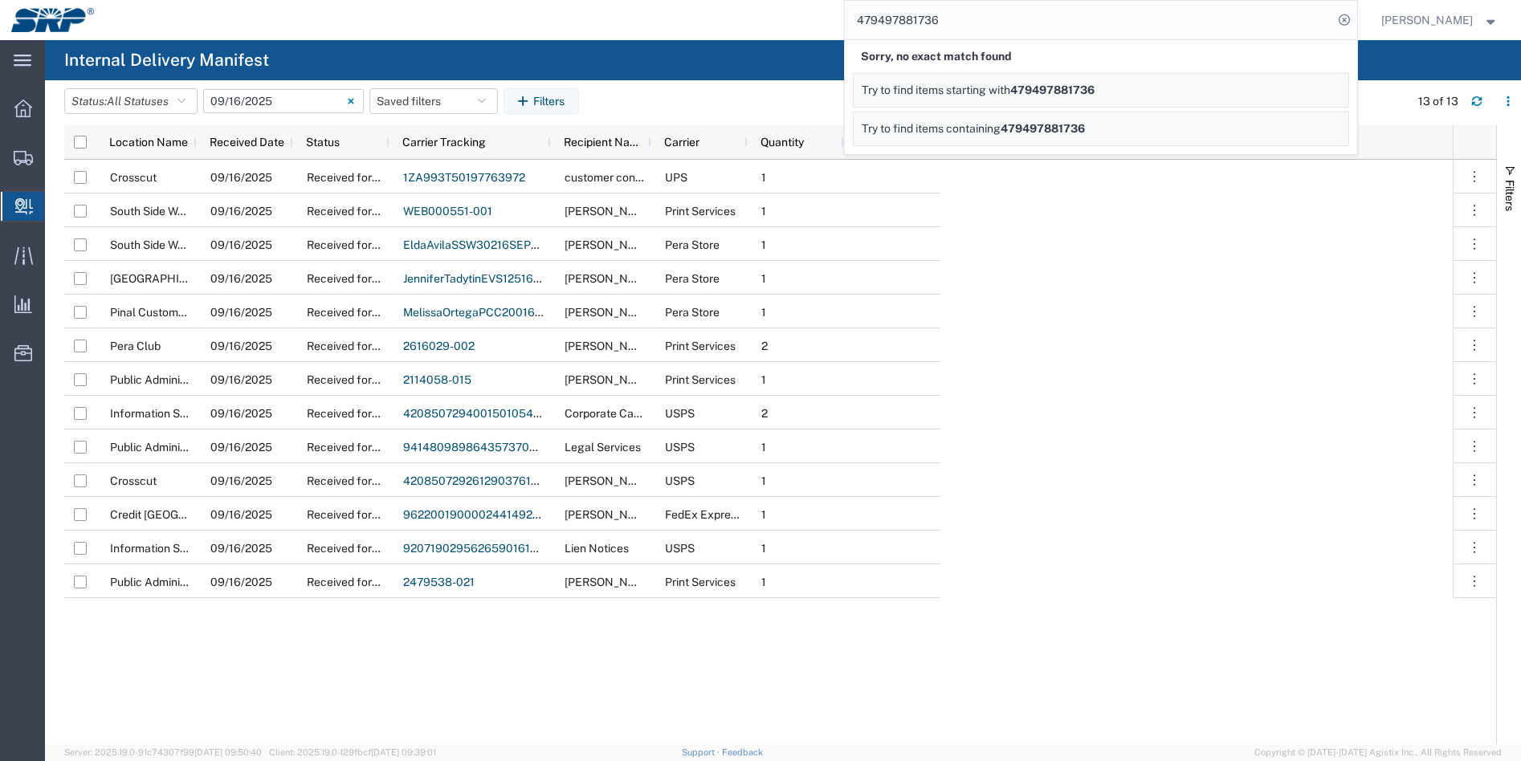
click at [1146, 96] on link "Try to find items starting with 479497881736" at bounding box center [1101, 90] width 496 height 35
click at [1013, 122] on span "479497881736" at bounding box center [1042, 128] width 84 height 13
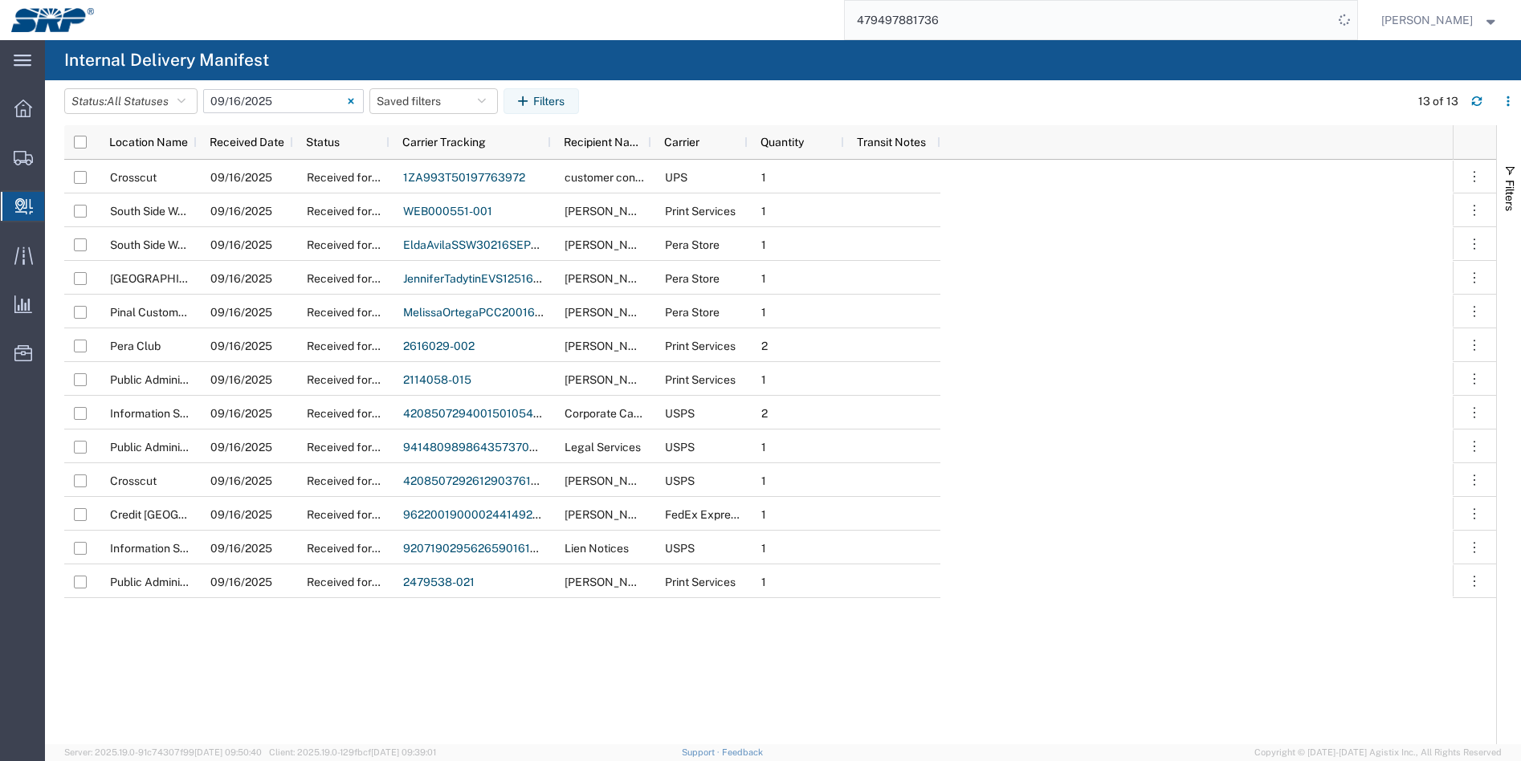
click at [275, 104] on input "[DATE] - [DATE]" at bounding box center [283, 101] width 161 height 24
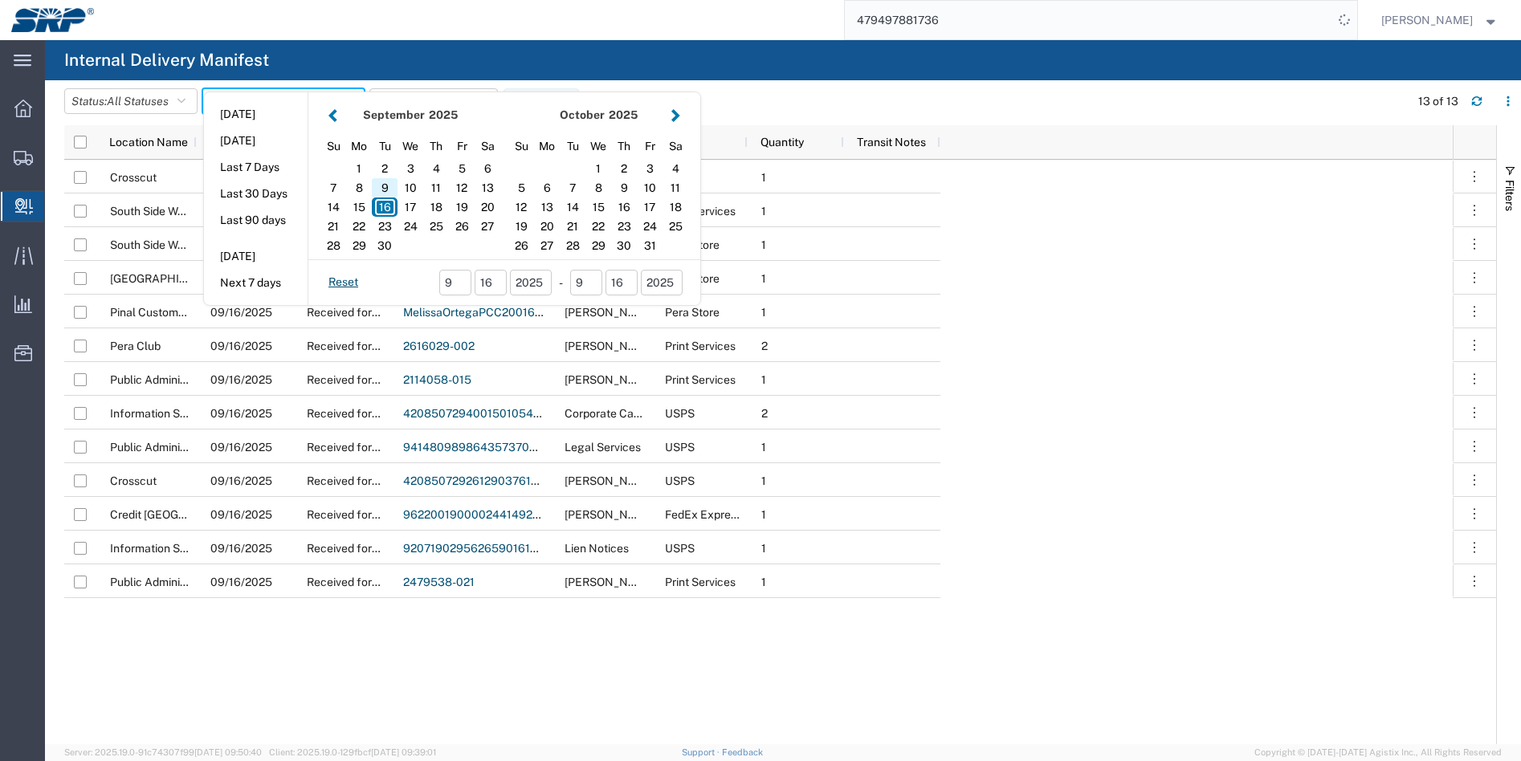
click at [391, 188] on div "9" at bounding box center [385, 187] width 26 height 19
type input "[DATE]"
type input "[DATE] - [DATE]"
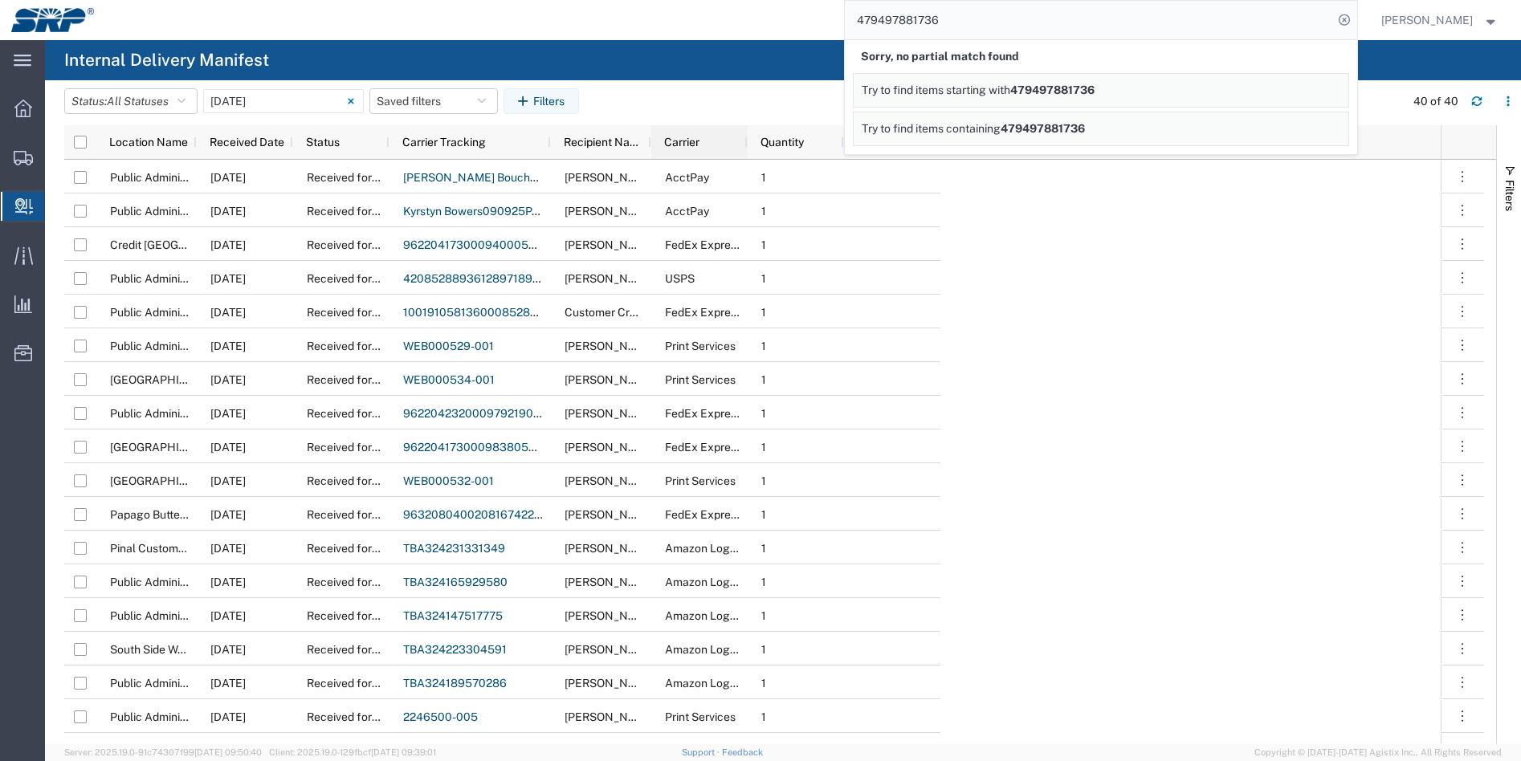
click at [685, 136] on span "Carrier" at bounding box center [681, 142] width 35 height 13
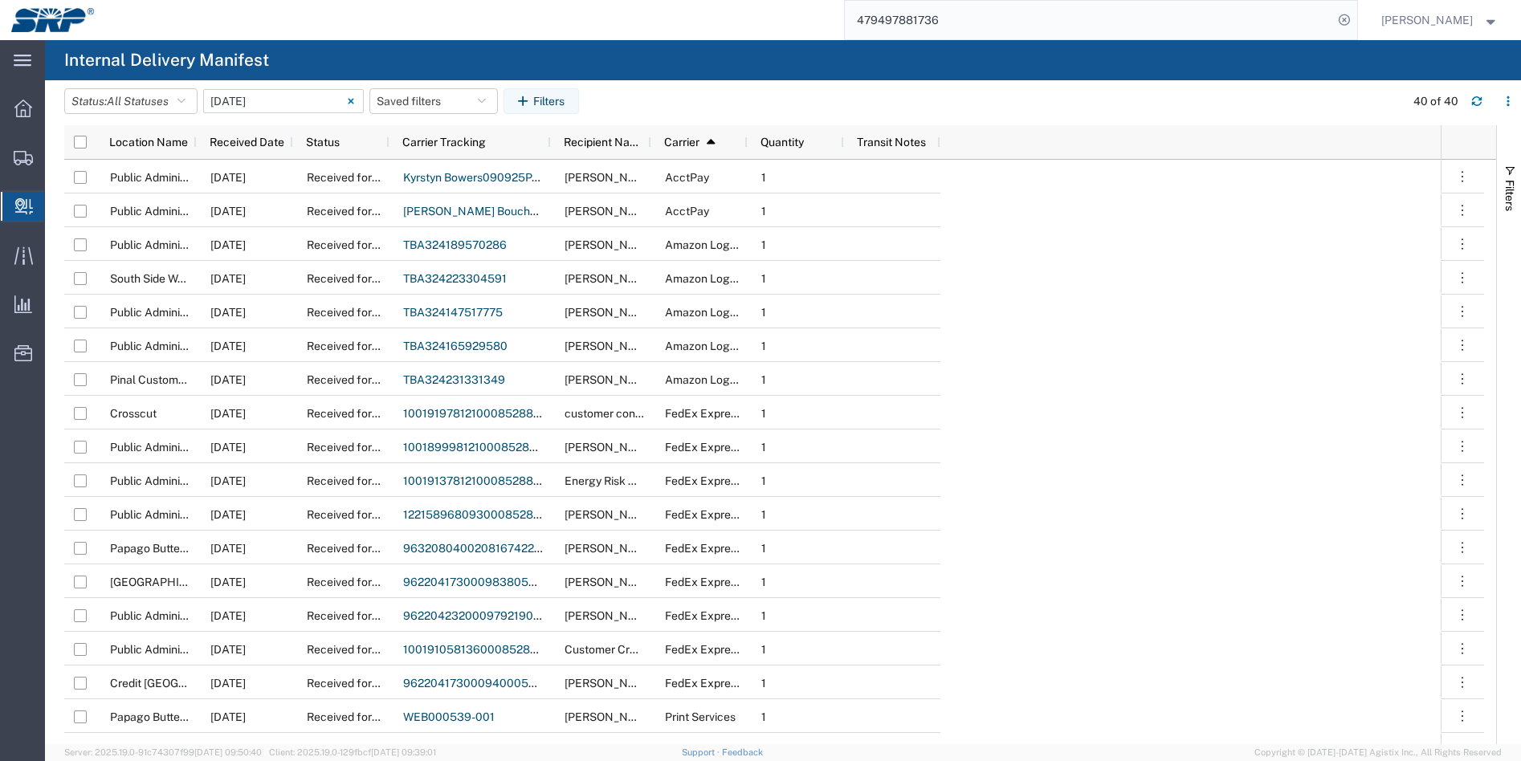
click at [267, 101] on input "[DATE] - [DATE]" at bounding box center [283, 101] width 161 height 24
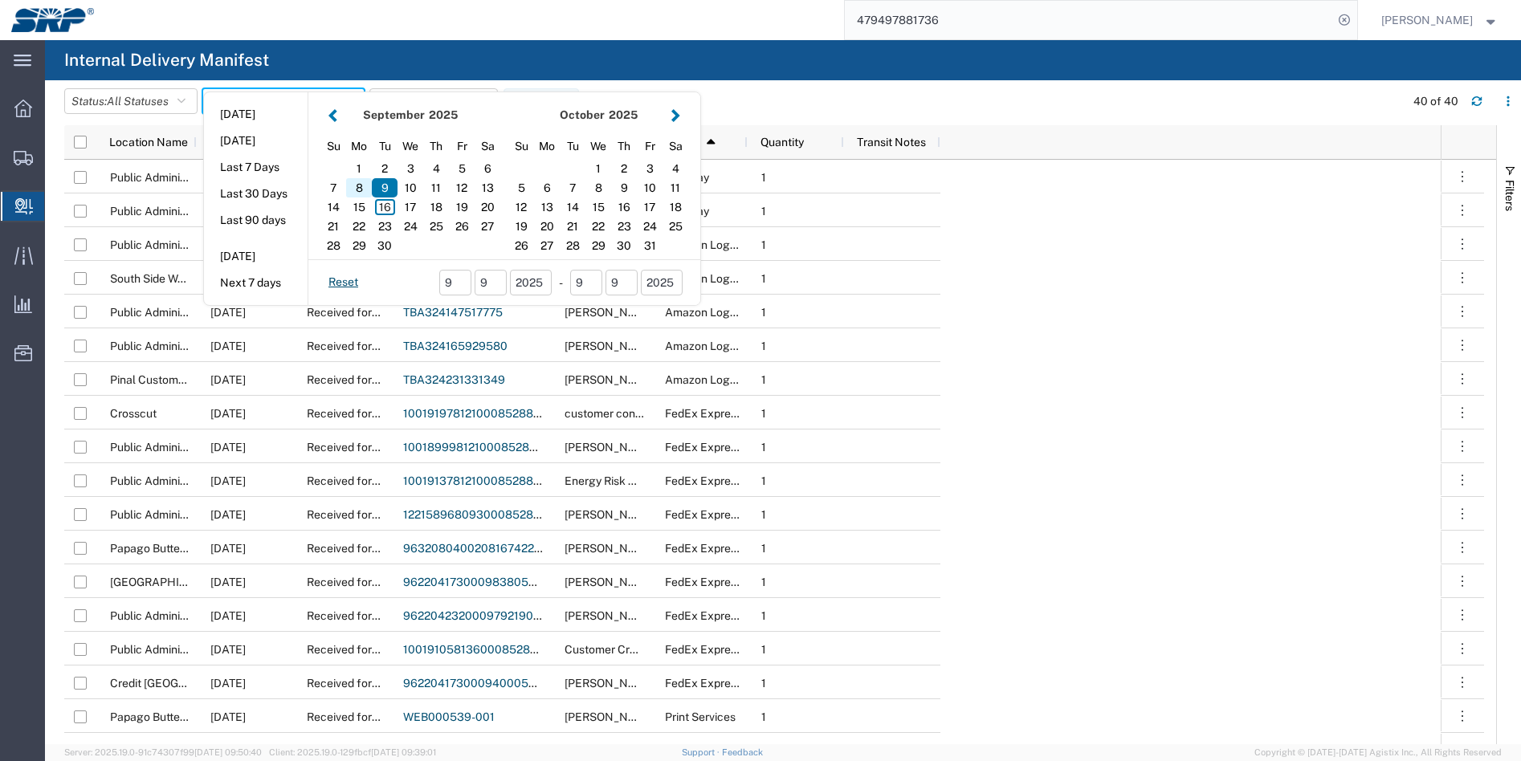
click at [367, 192] on div "8" at bounding box center [359, 187] width 26 height 19
click at [391, 189] on div "9" at bounding box center [385, 187] width 26 height 19
type input "09 08 - 09, 2025"
type input "[DATE] - [DATE]"
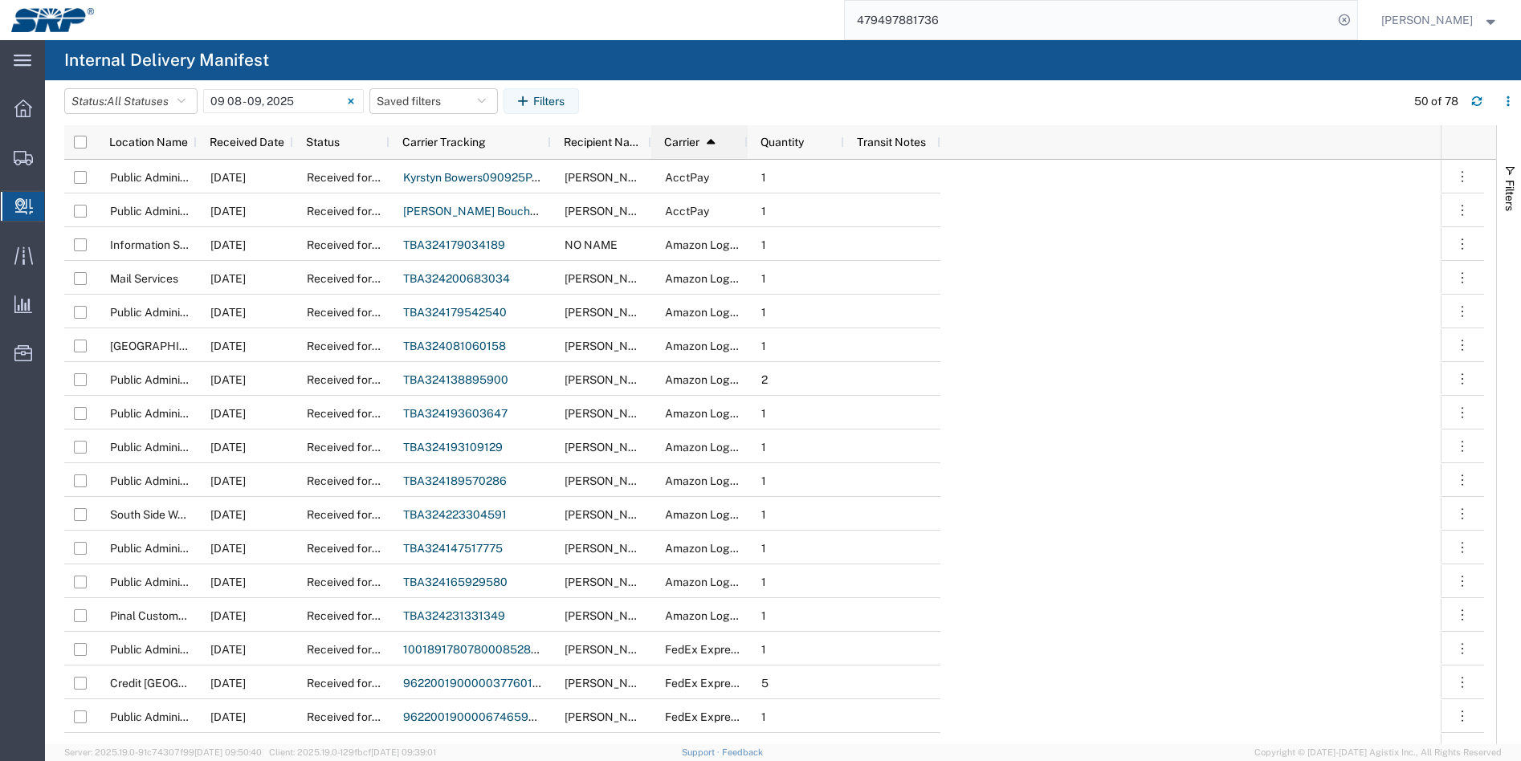
click at [678, 144] on span "Carrier" at bounding box center [681, 142] width 35 height 13
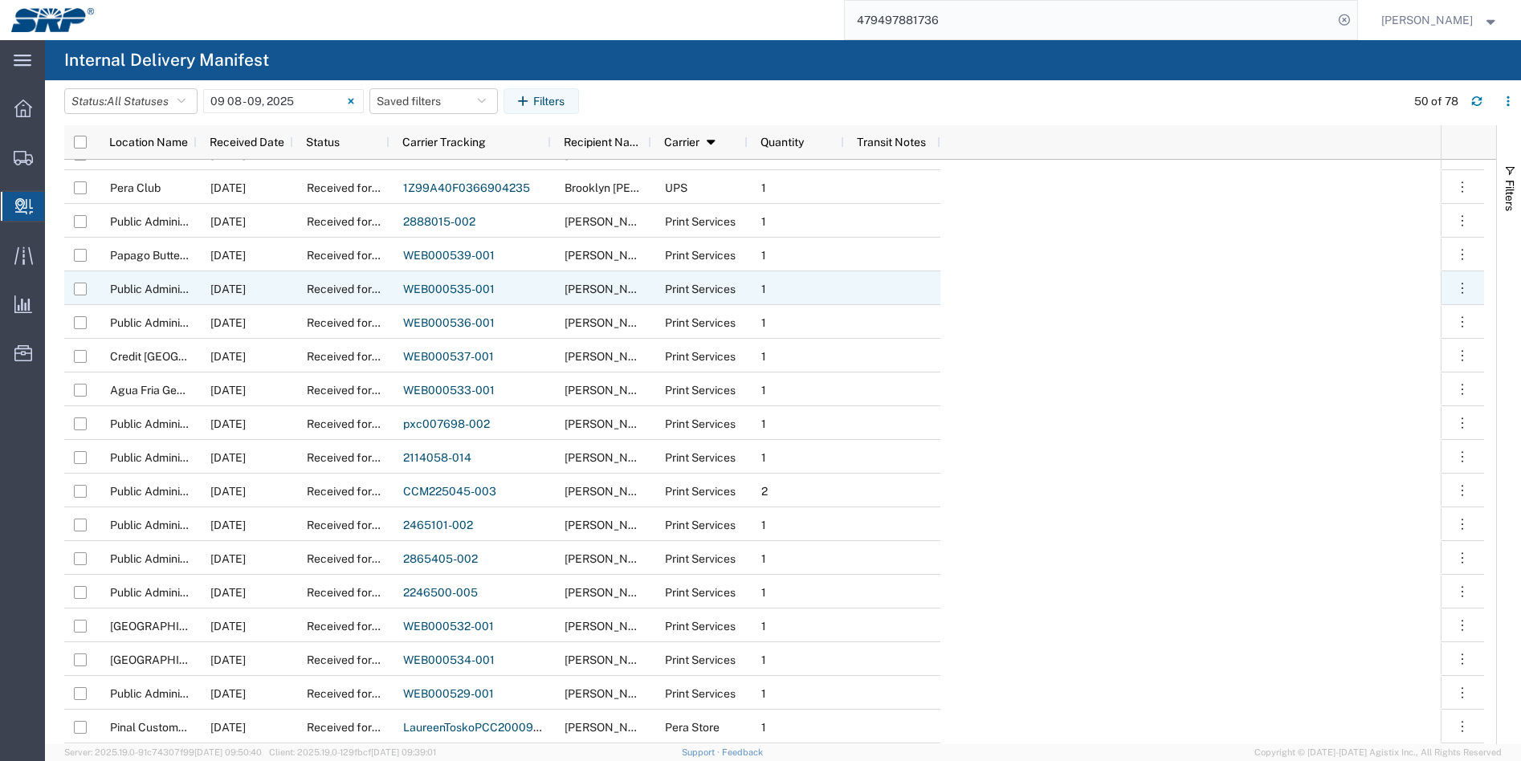
scroll to position [883, 0]
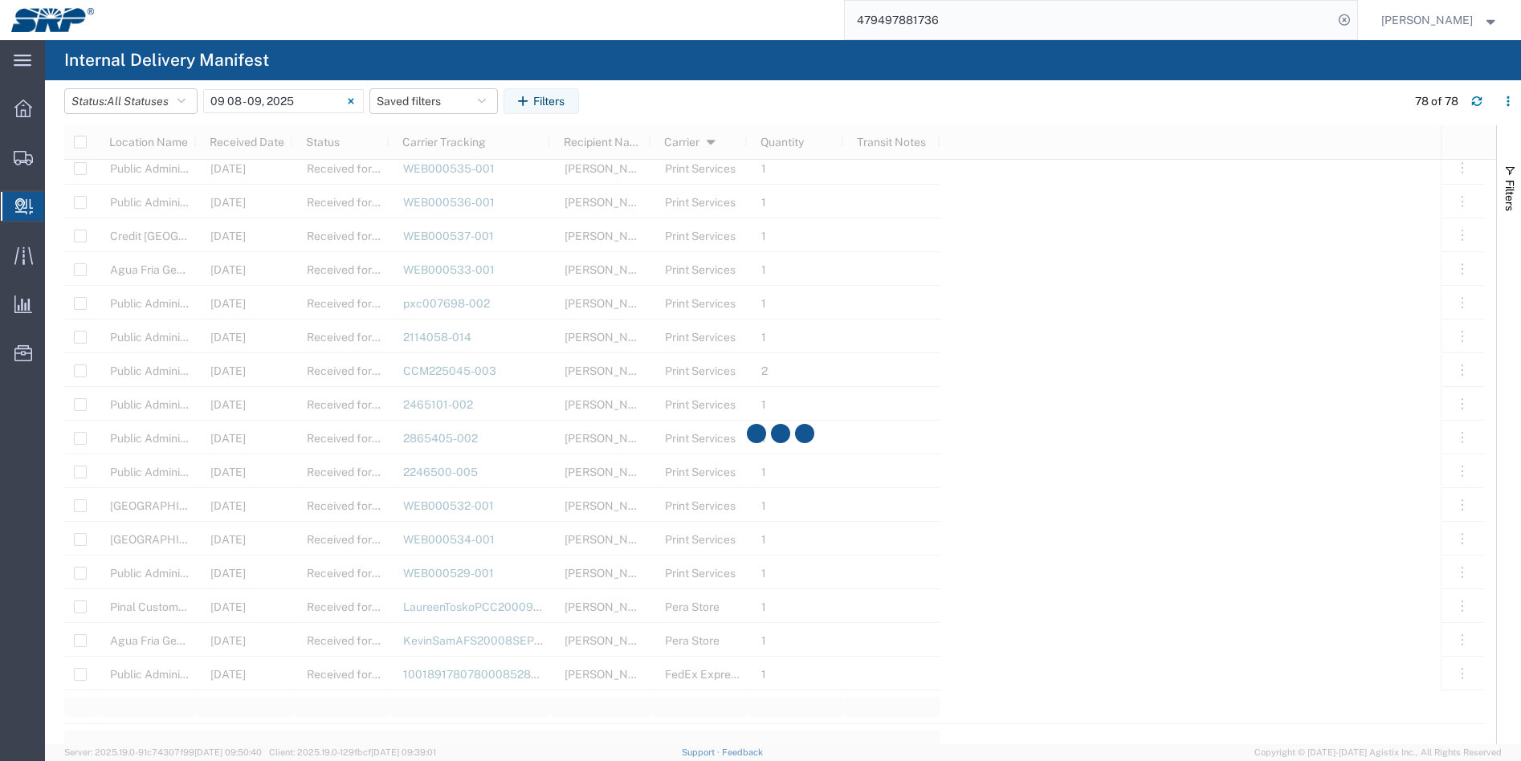
scroll to position [963, 0]
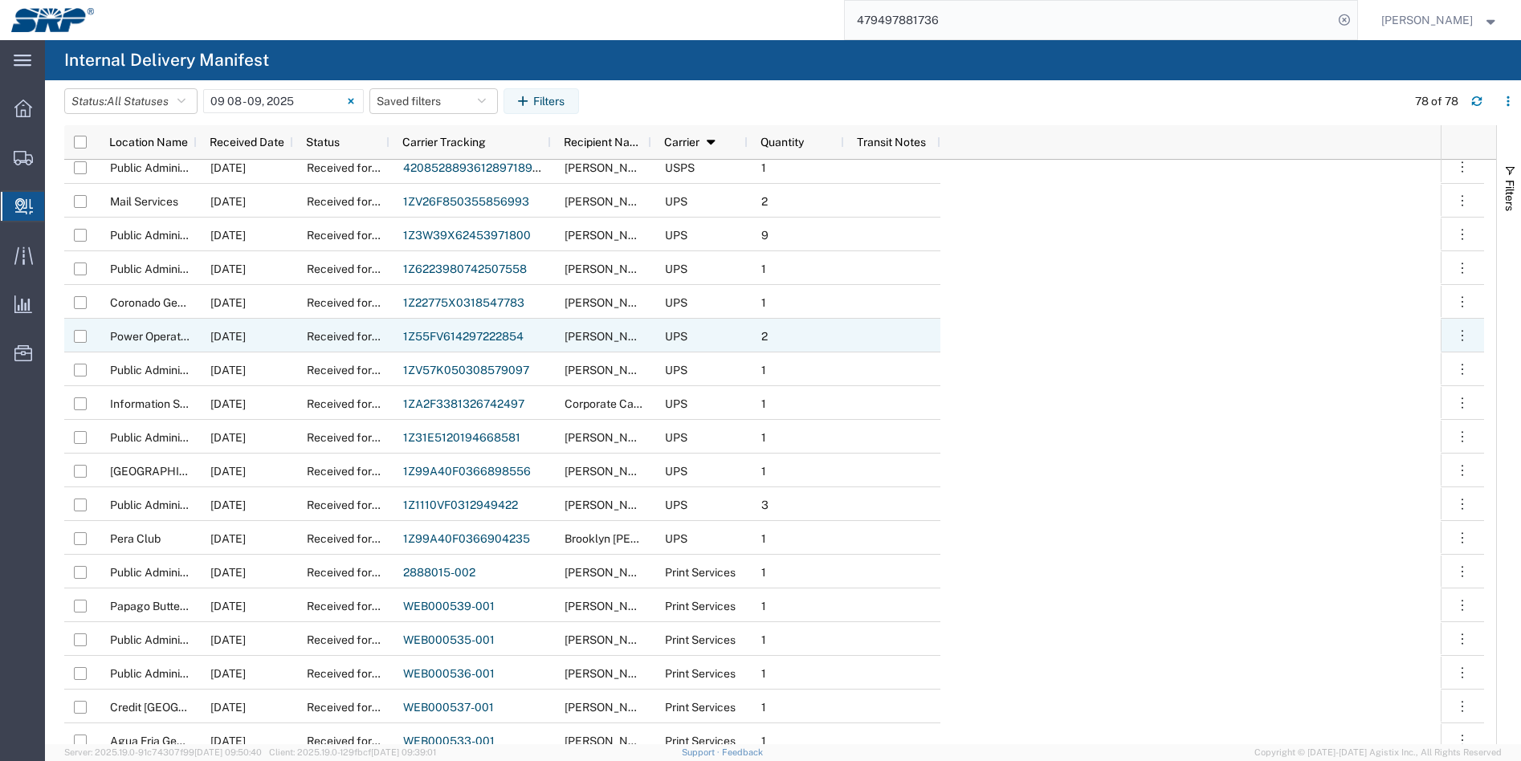
scroll to position [377, 0]
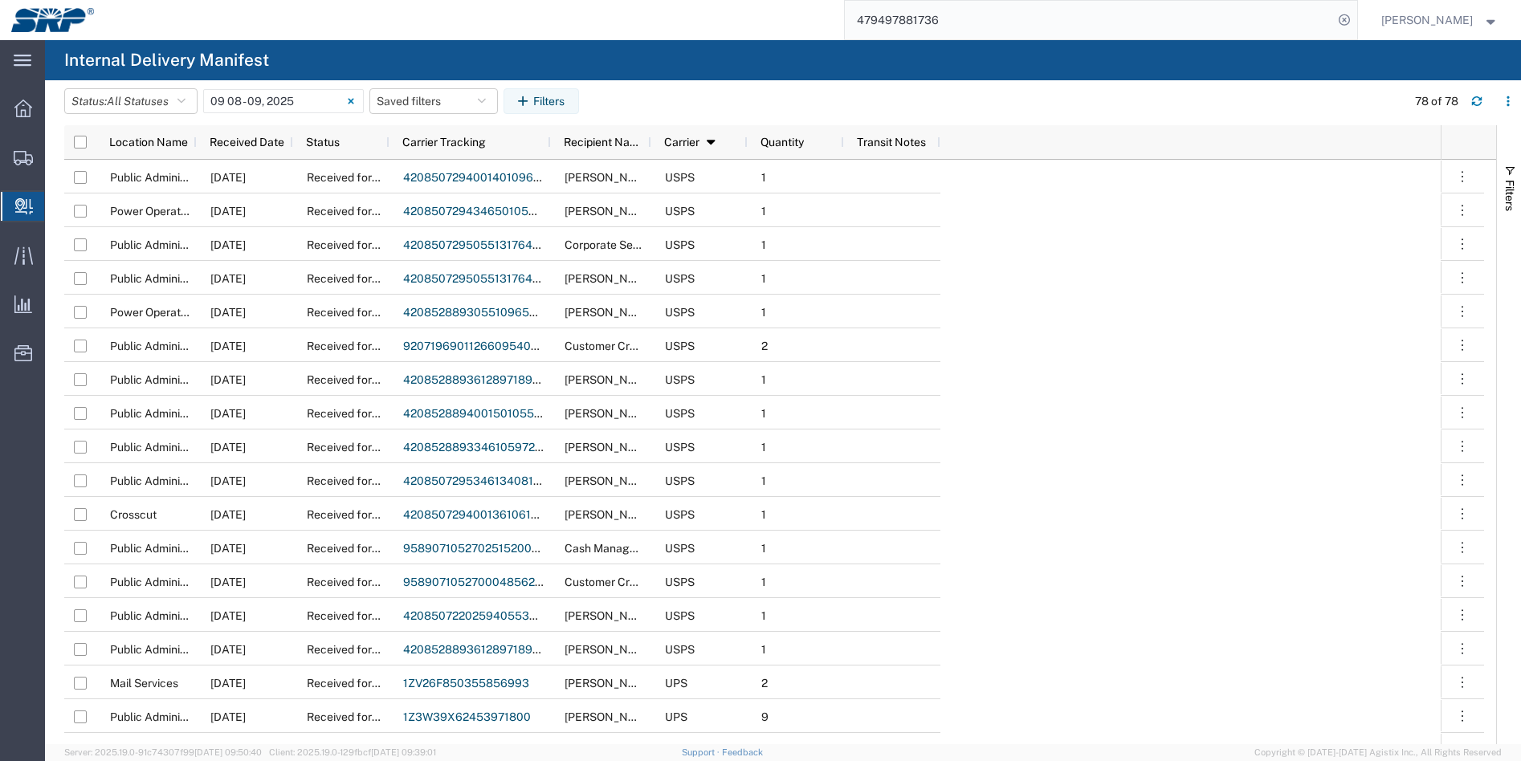
drag, startPoint x: 983, startPoint y: 16, endPoint x: 752, endPoint y: 18, distance: 231.2
click at [752, 18] on div "479497881736" at bounding box center [731, 20] width 1252 height 40
click at [1125, 20] on input "479497881736" at bounding box center [1089, 20] width 488 height 39
click at [1293, 18] on input "479497881736" at bounding box center [1089, 20] width 488 height 39
click at [255, 100] on input "[DATE] - [DATE]" at bounding box center [283, 101] width 161 height 24
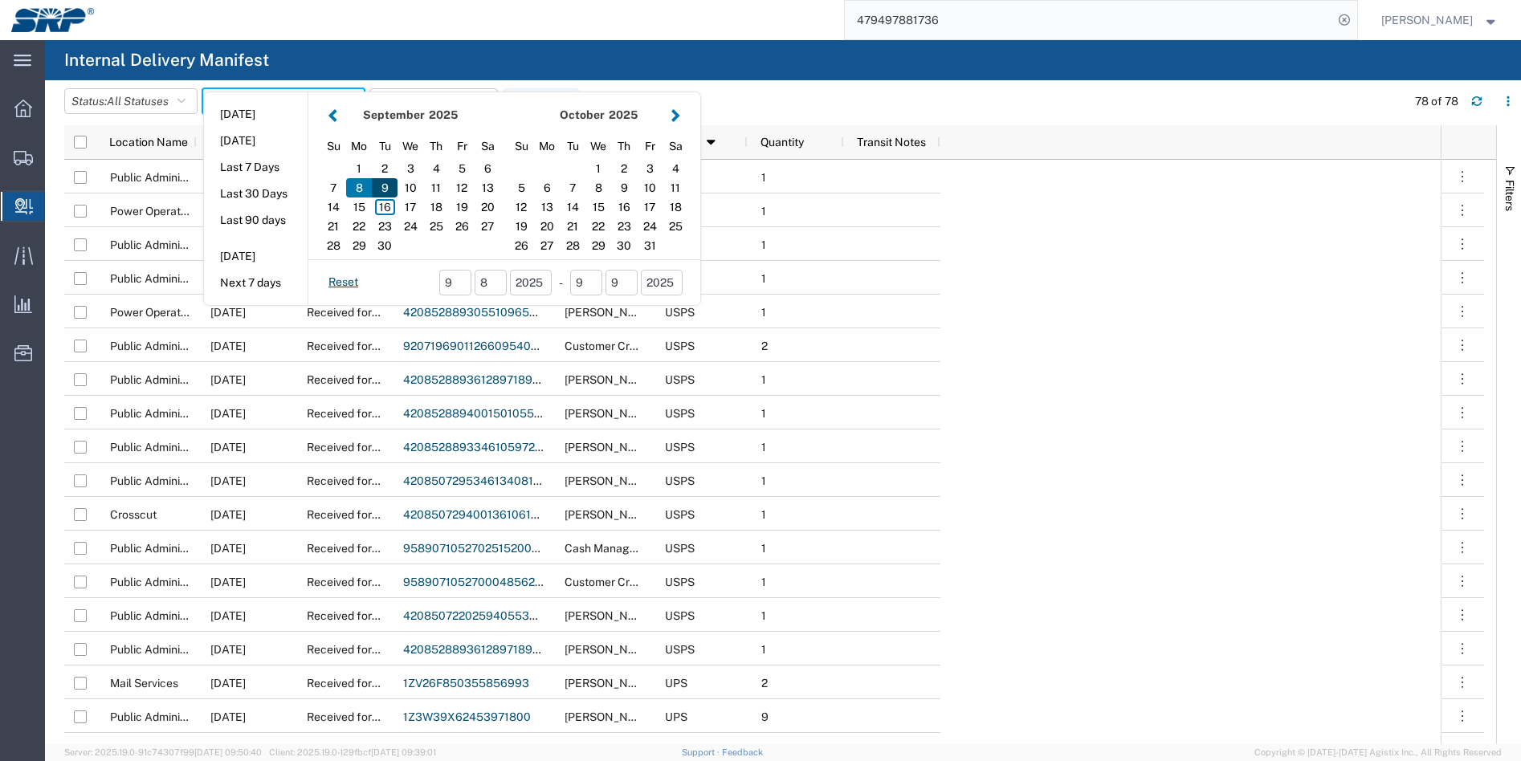
click at [386, 193] on div "9" at bounding box center [385, 187] width 26 height 19
click at [392, 190] on div "9" at bounding box center [385, 187] width 26 height 19
type input "[DATE]"
type input "[DATE] - [DATE]"
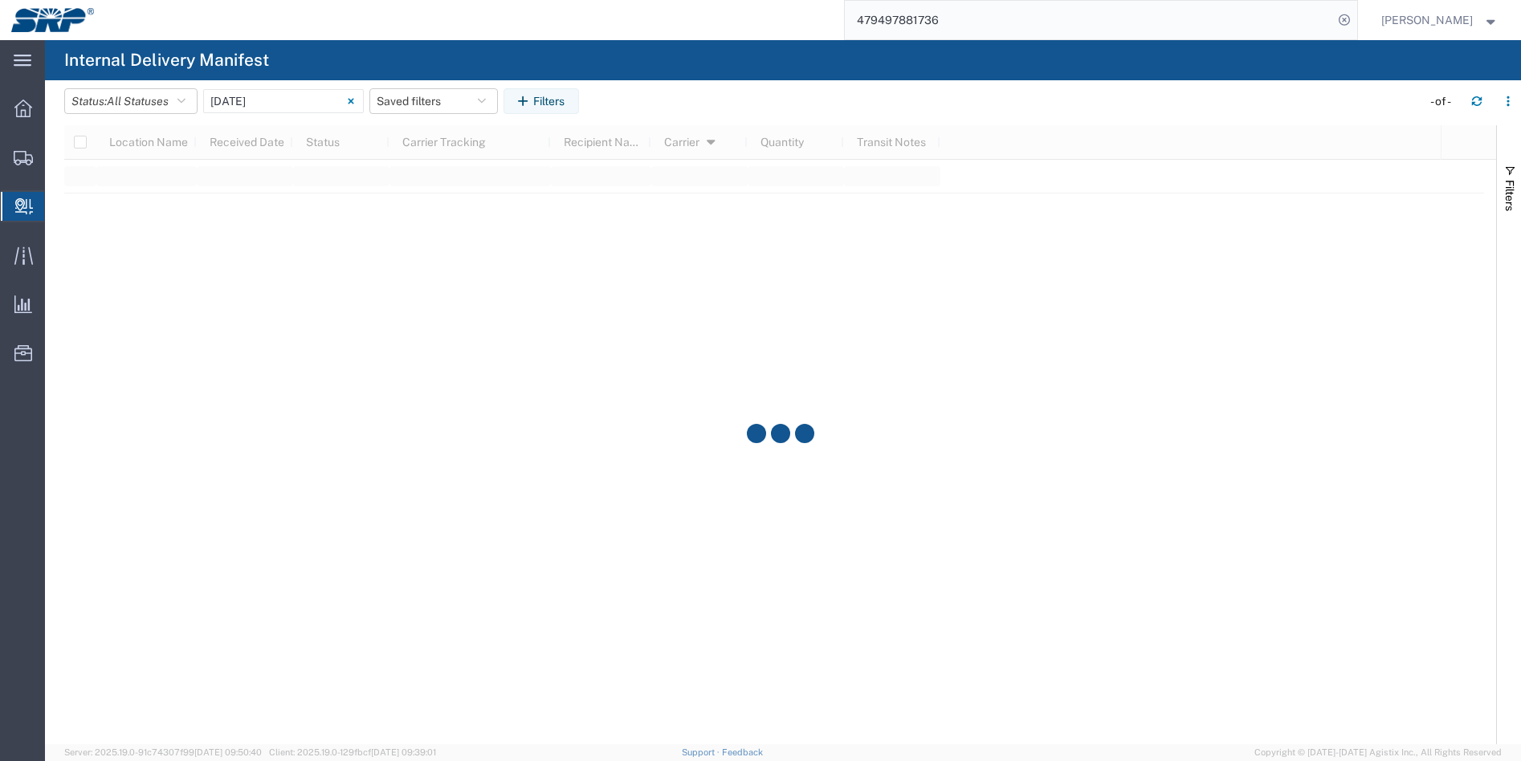
click at [392, 190] on div at bounding box center [779, 434] width 1431 height 619
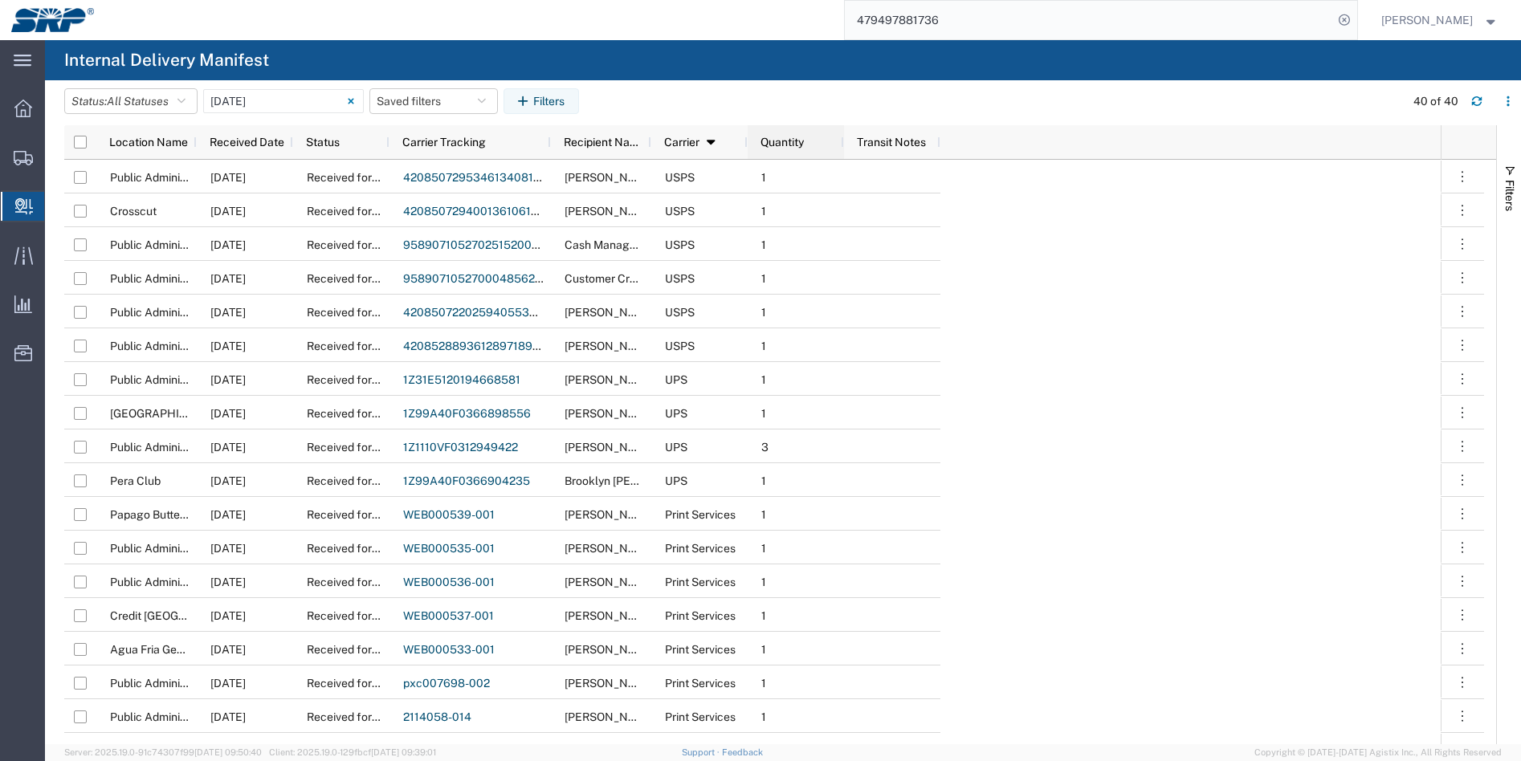
click at [790, 143] on span "Quantity" at bounding box center [781, 142] width 43 height 13
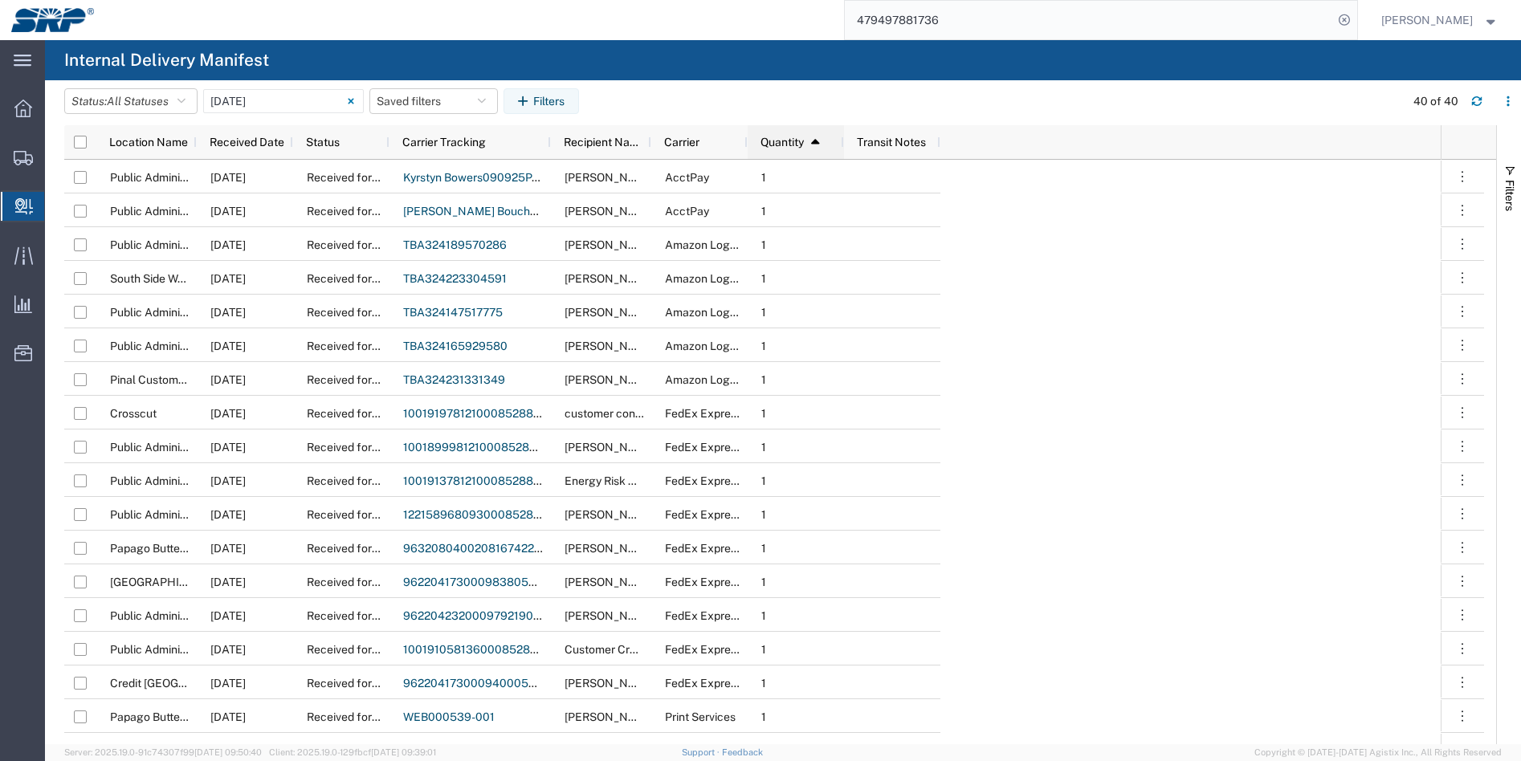
click at [790, 143] on span "Quantity" at bounding box center [781, 142] width 43 height 13
click at [695, 144] on span "Carrier" at bounding box center [681, 142] width 35 height 13
drag, startPoint x: 745, startPoint y: 140, endPoint x: 815, endPoint y: 149, distance: 70.3
click at [815, 149] on div at bounding box center [816, 142] width 6 height 34
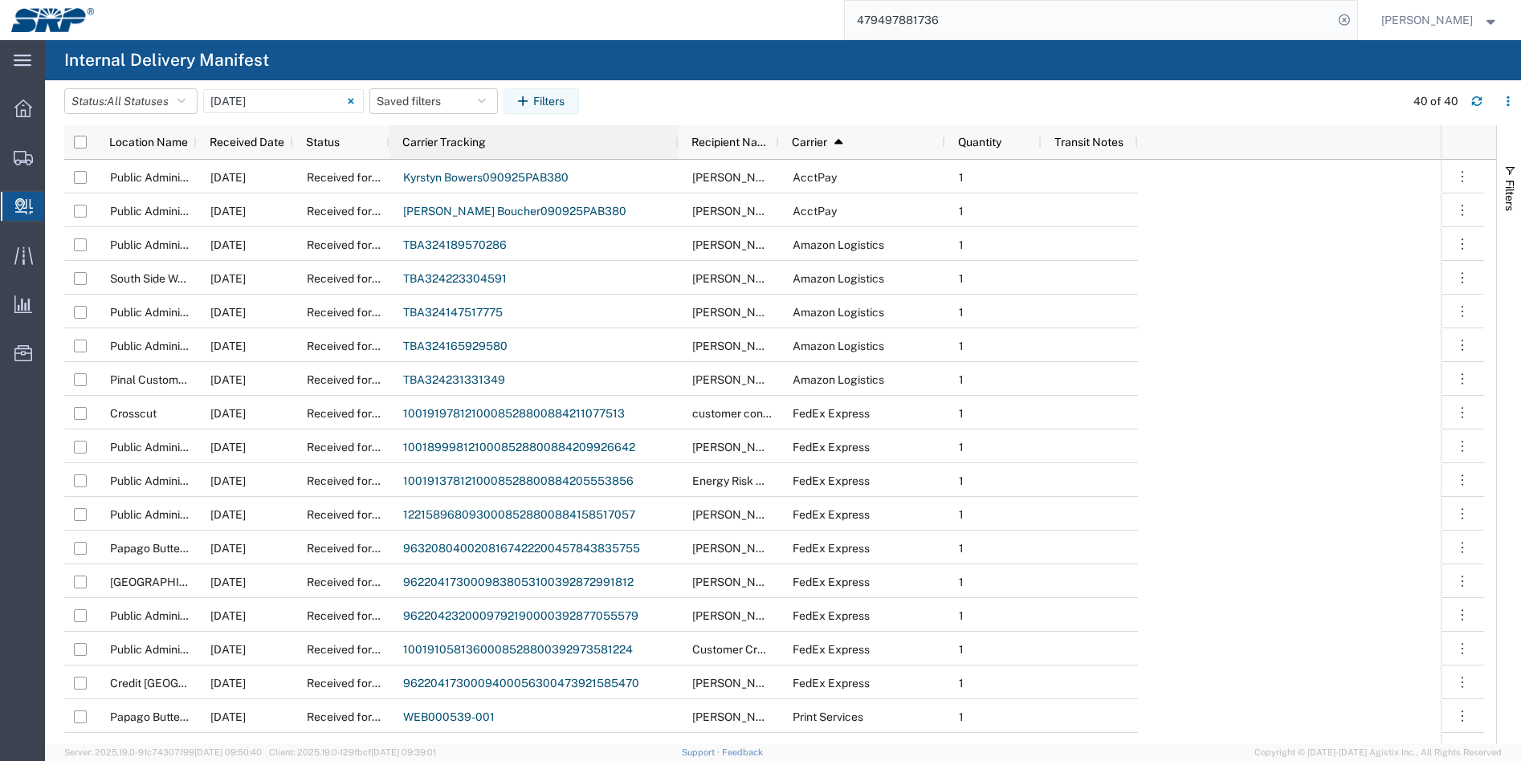
drag, startPoint x: 549, startPoint y: 141, endPoint x: 677, endPoint y: 166, distance: 130.1
click at [677, 166] on div "Location Name Received Date Status Carrier Tracking Recipient Name Carrier 1 Qu…" at bounding box center [779, 434] width 1431 height 619
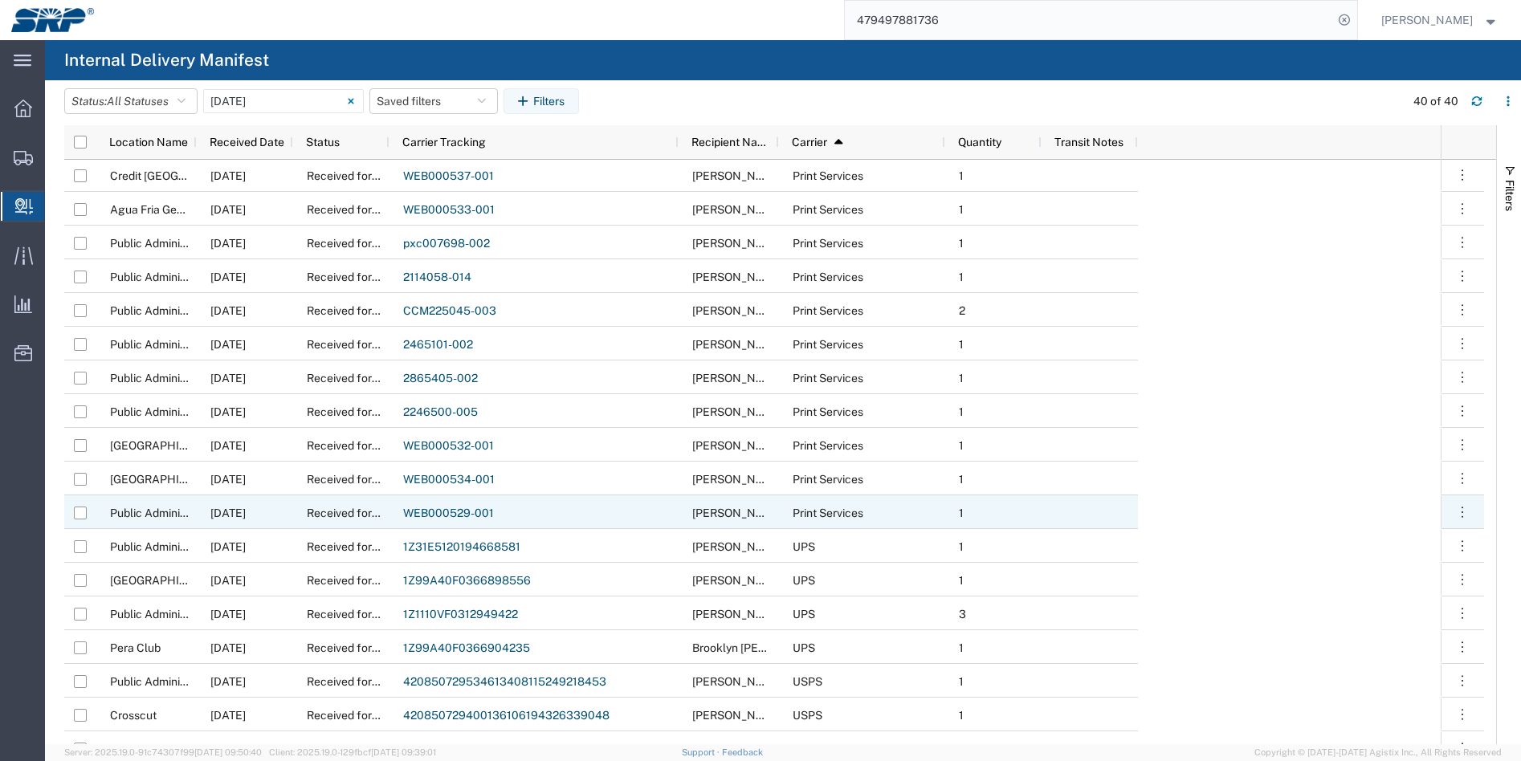
scroll to position [698, 0]
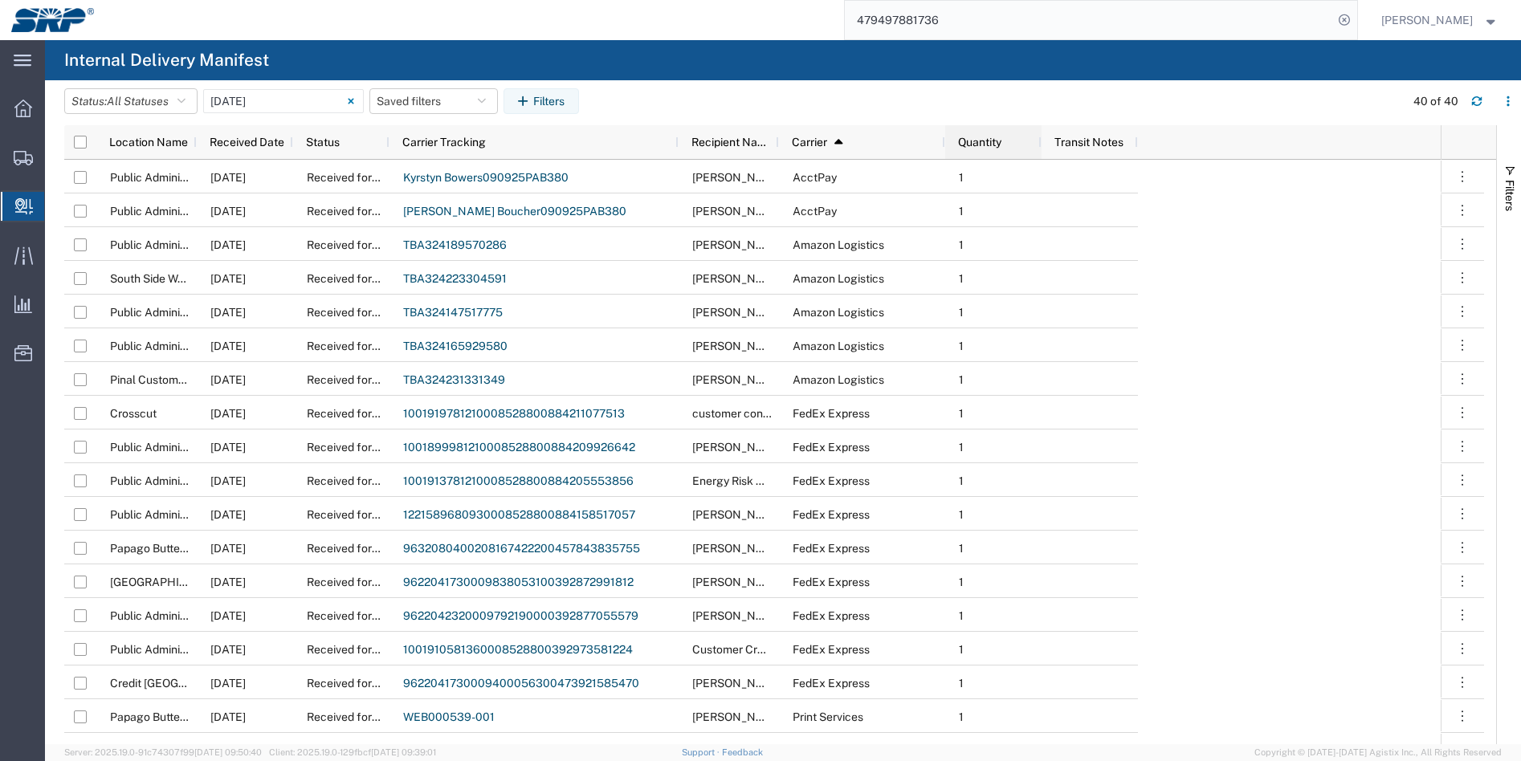
click at [1001, 140] on span "Quantity" at bounding box center [979, 142] width 43 height 13
click at [1001, 141] on span "Quantity" at bounding box center [979, 142] width 43 height 13
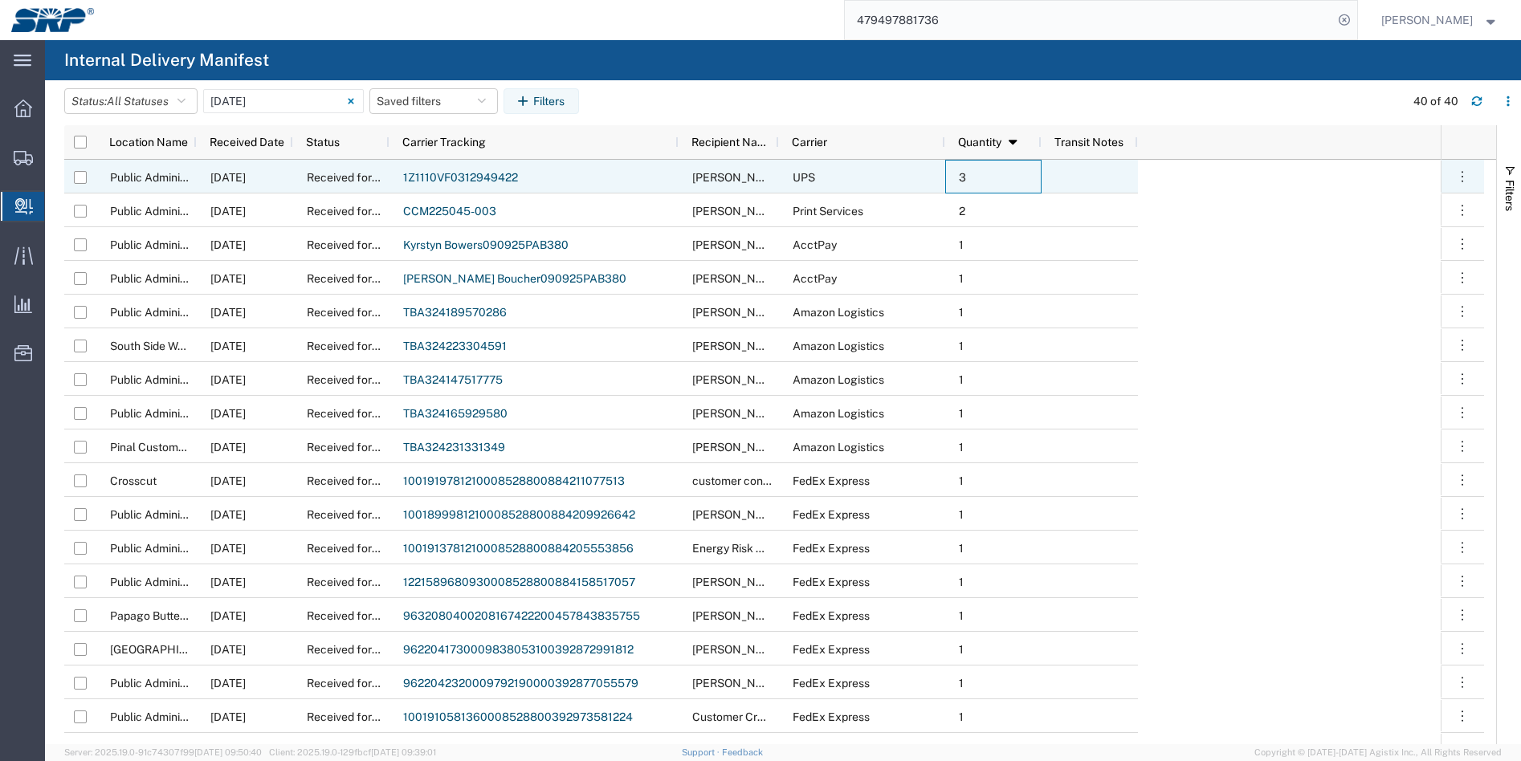
click at [960, 174] on span "3" at bounding box center [962, 177] width 7 height 13
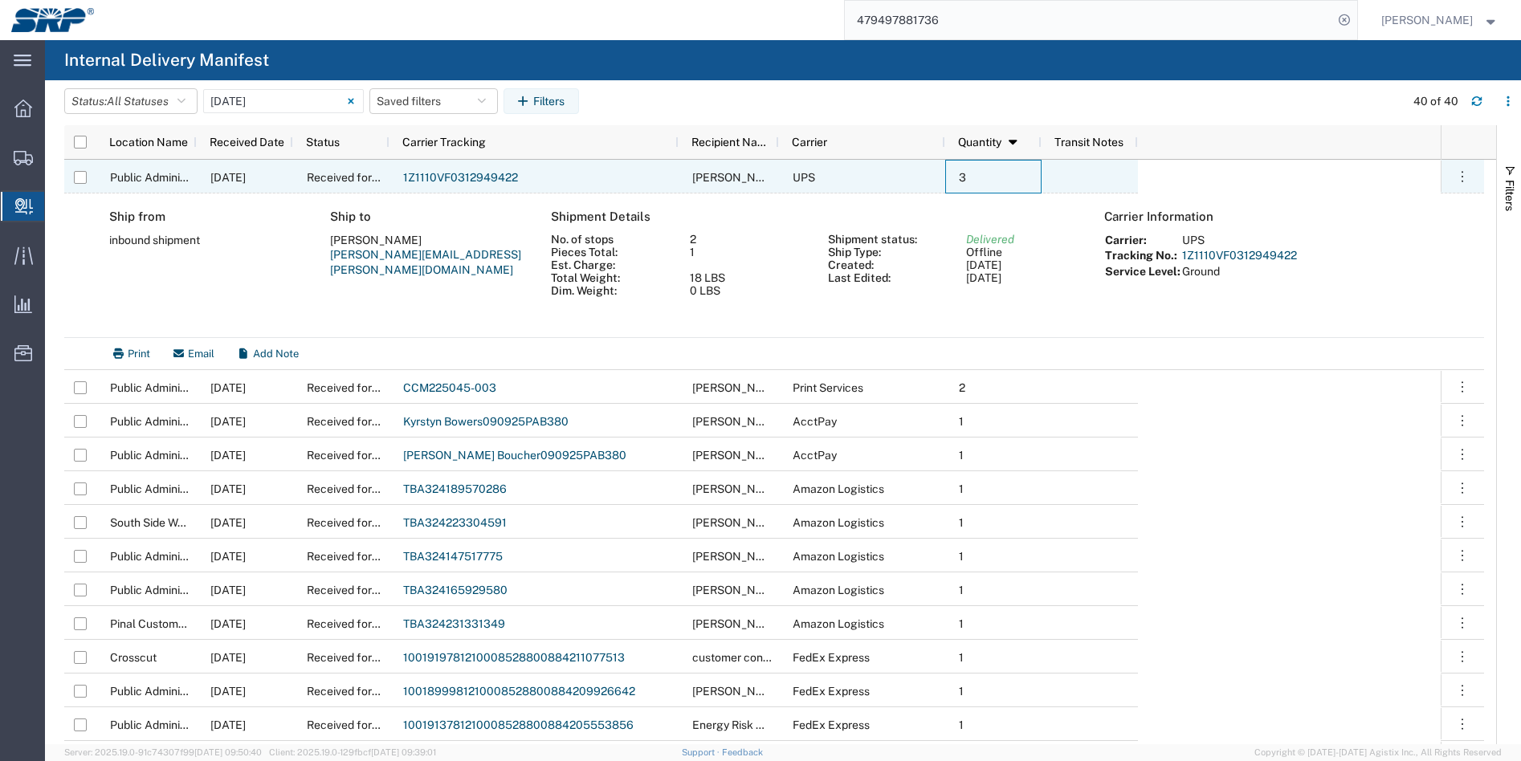
click at [482, 175] on link "1Z1110VF0312949422" at bounding box center [460, 177] width 115 height 13
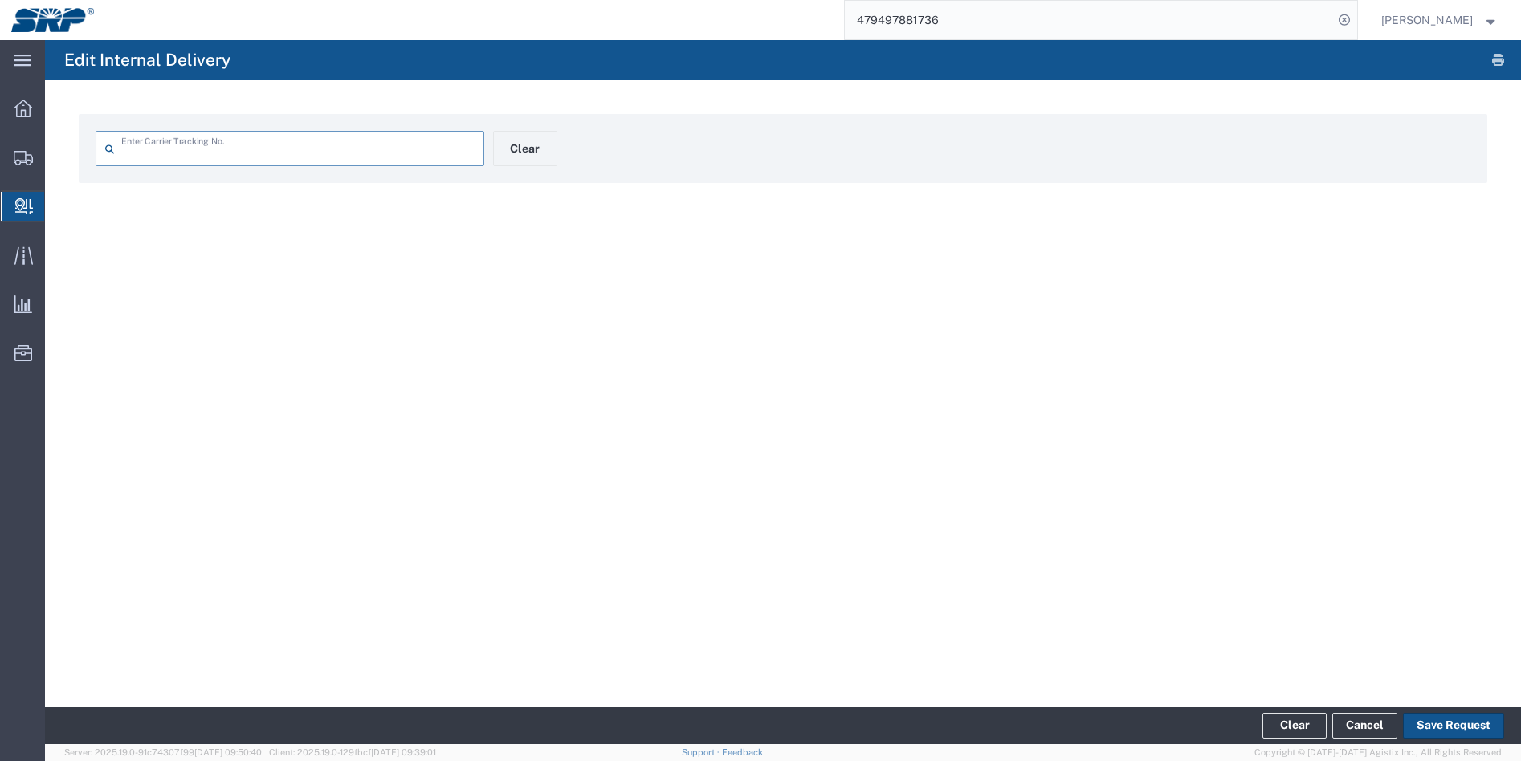
type input "1Z1110VF0312949422"
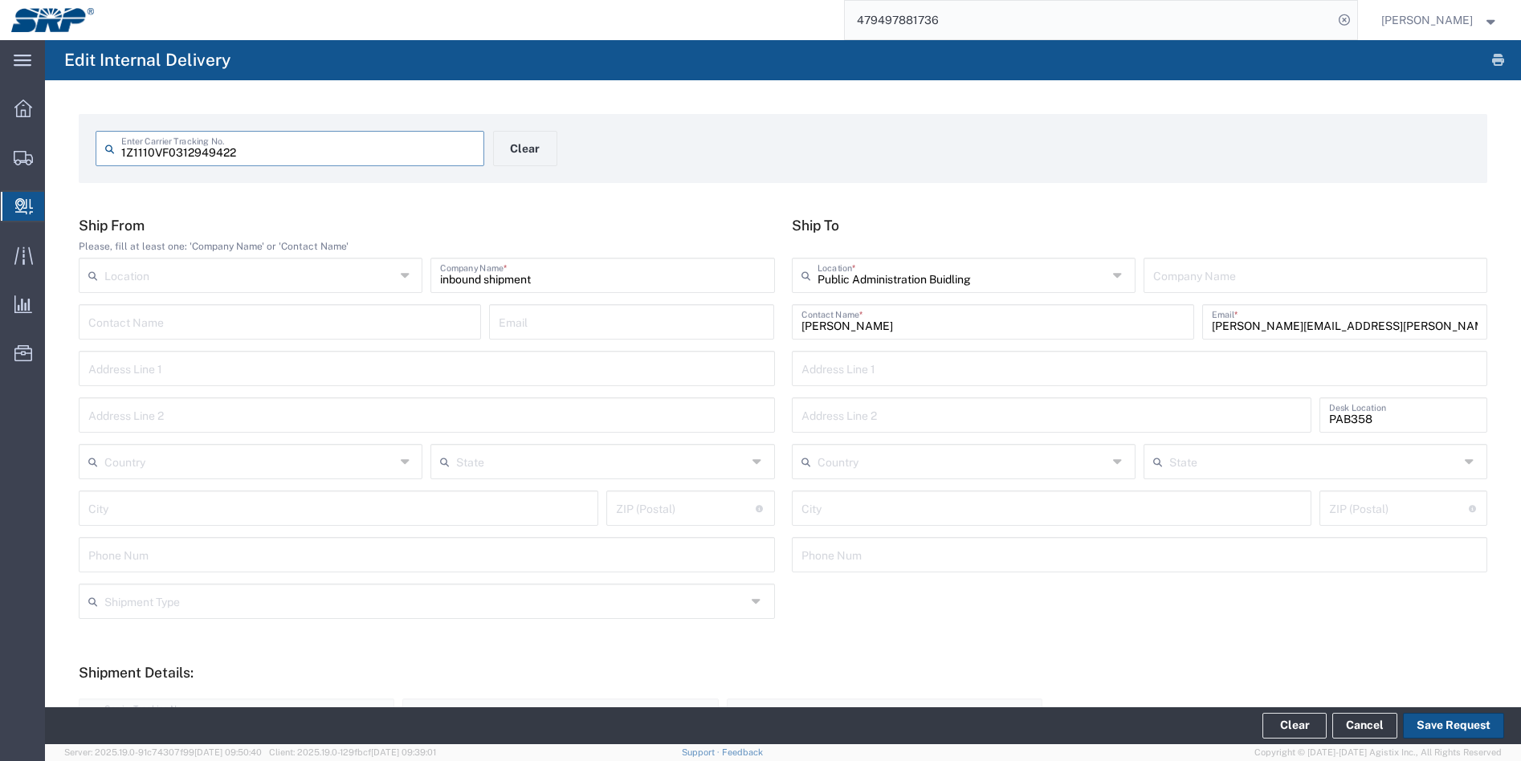
type input "Your Packaging"
type input "Ground"
type input "UPS"
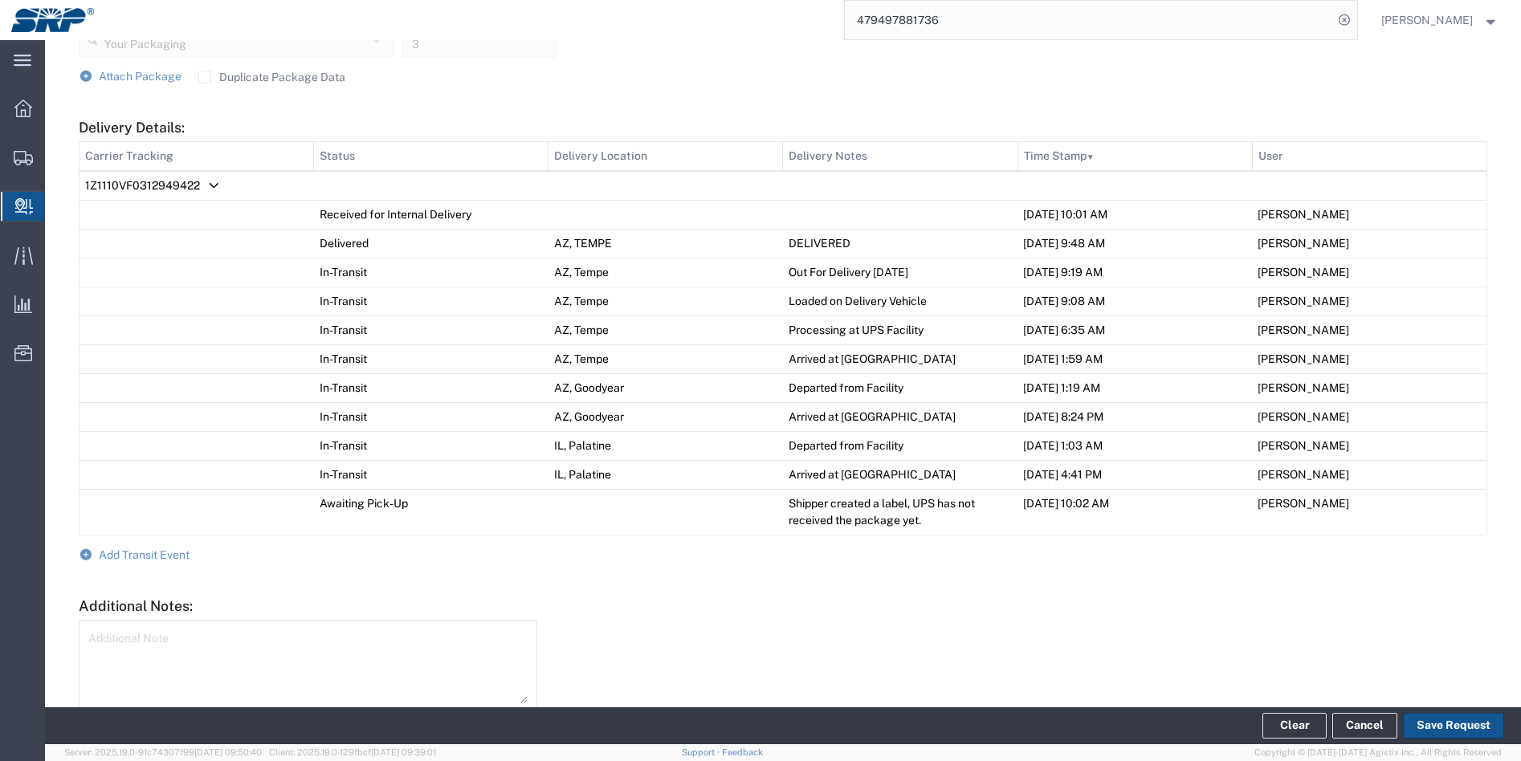
drag, startPoint x: 149, startPoint y: 185, endPoint x: 108, endPoint y: 189, distance: 41.2
click at [108, 189] on span "1Z1110VF0312949422" at bounding box center [142, 185] width 115 height 13
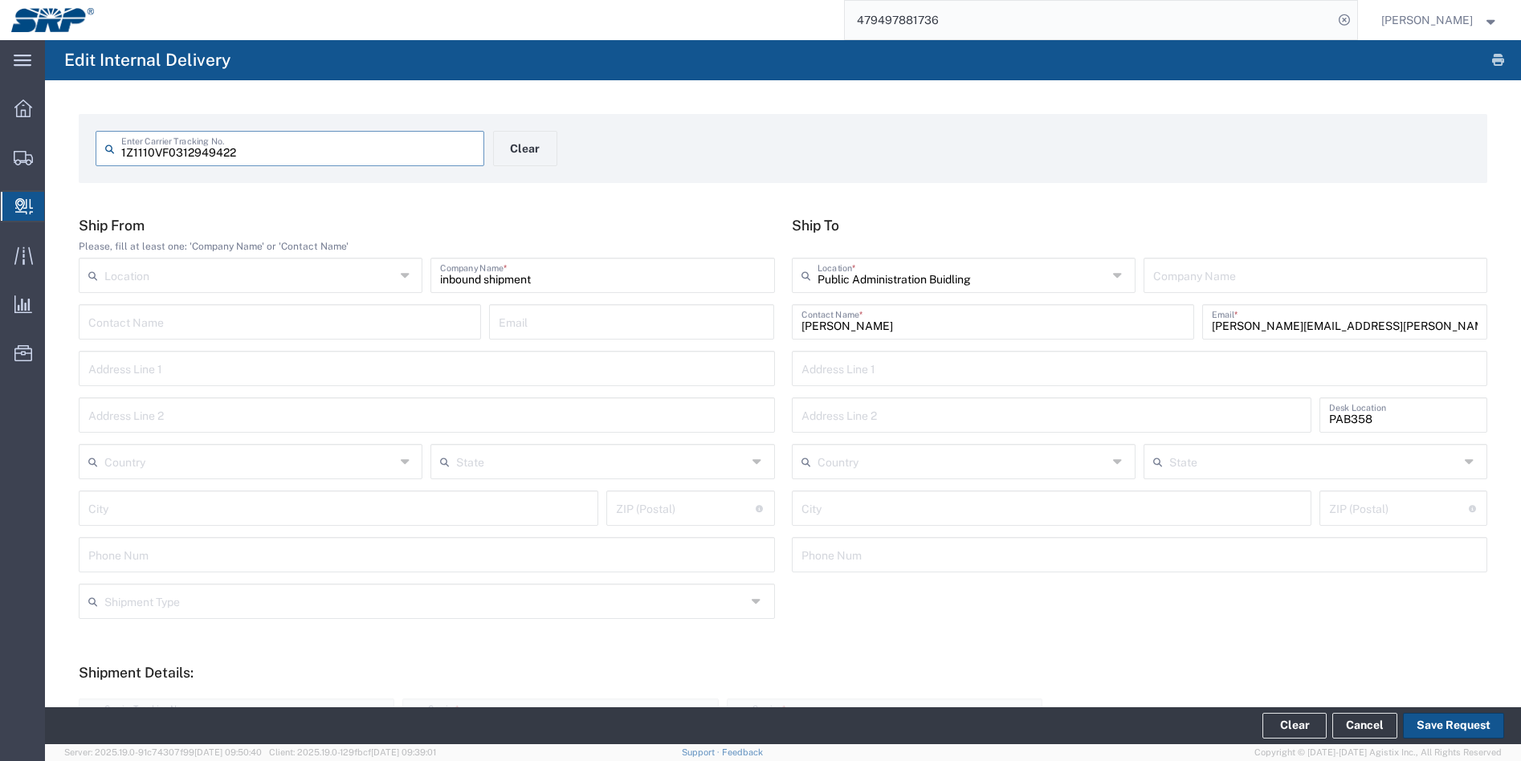
drag, startPoint x: 232, startPoint y: 152, endPoint x: 105, endPoint y: 150, distance: 126.9
click at [105, 150] on div "1Z1110VF0312949422 Enter Carrier Tracking No." at bounding box center [290, 148] width 389 height 35
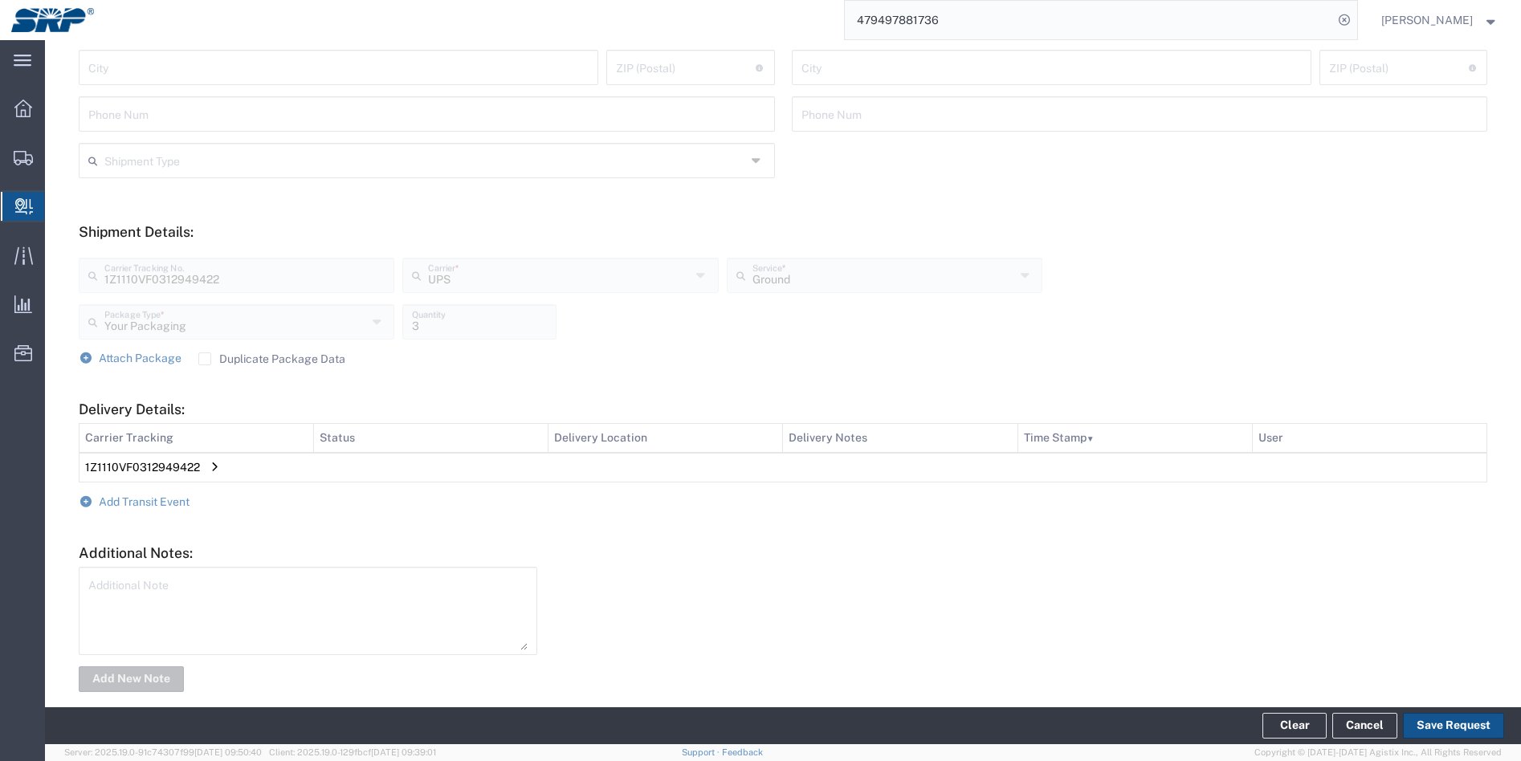
scroll to position [462, 0]
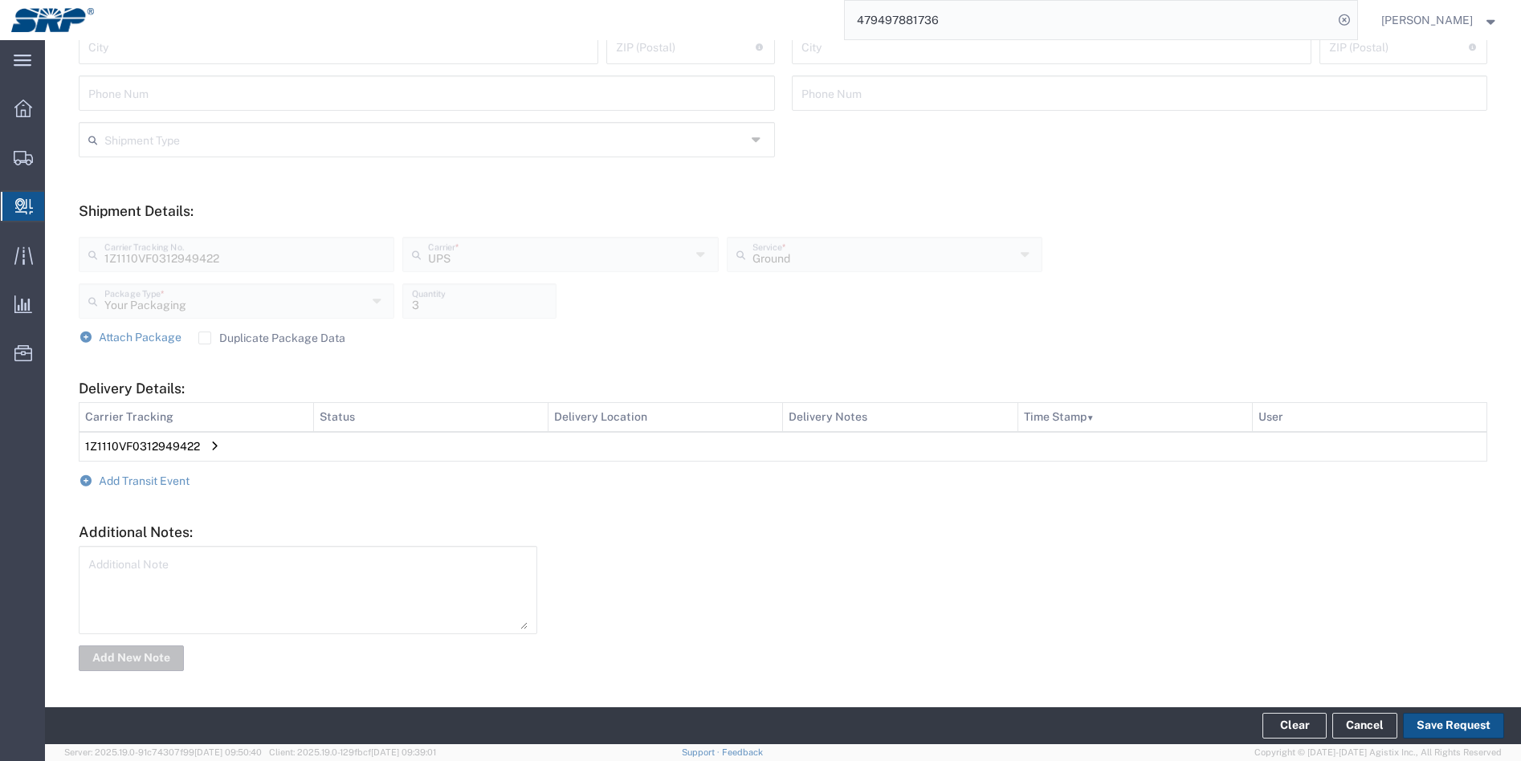
click at [217, 449] on td "1Z1110VF0312949422" at bounding box center [782, 447] width 1407 height 30
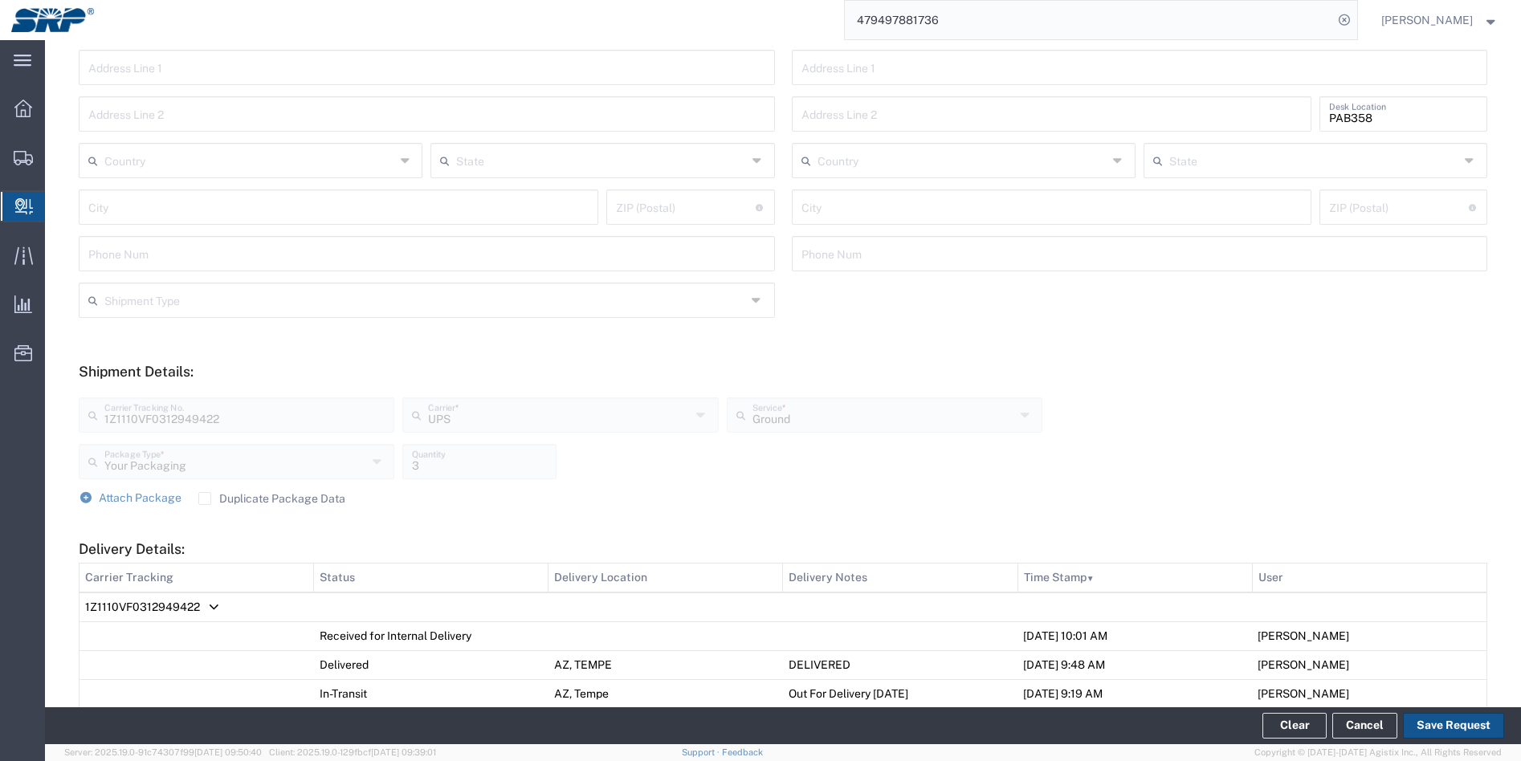
scroll to position [0, 0]
